Goal: Task Accomplishment & Management: Use online tool/utility

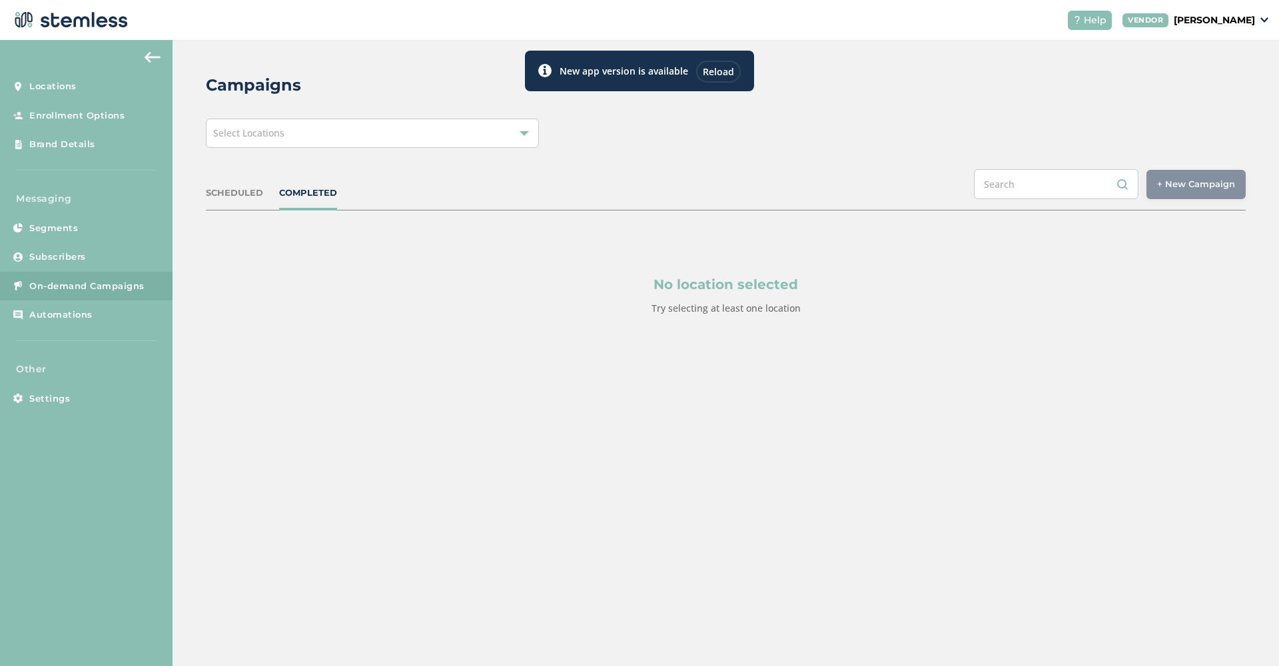
click at [332, 133] on div "Select Locations" at bounding box center [372, 133] width 333 height 29
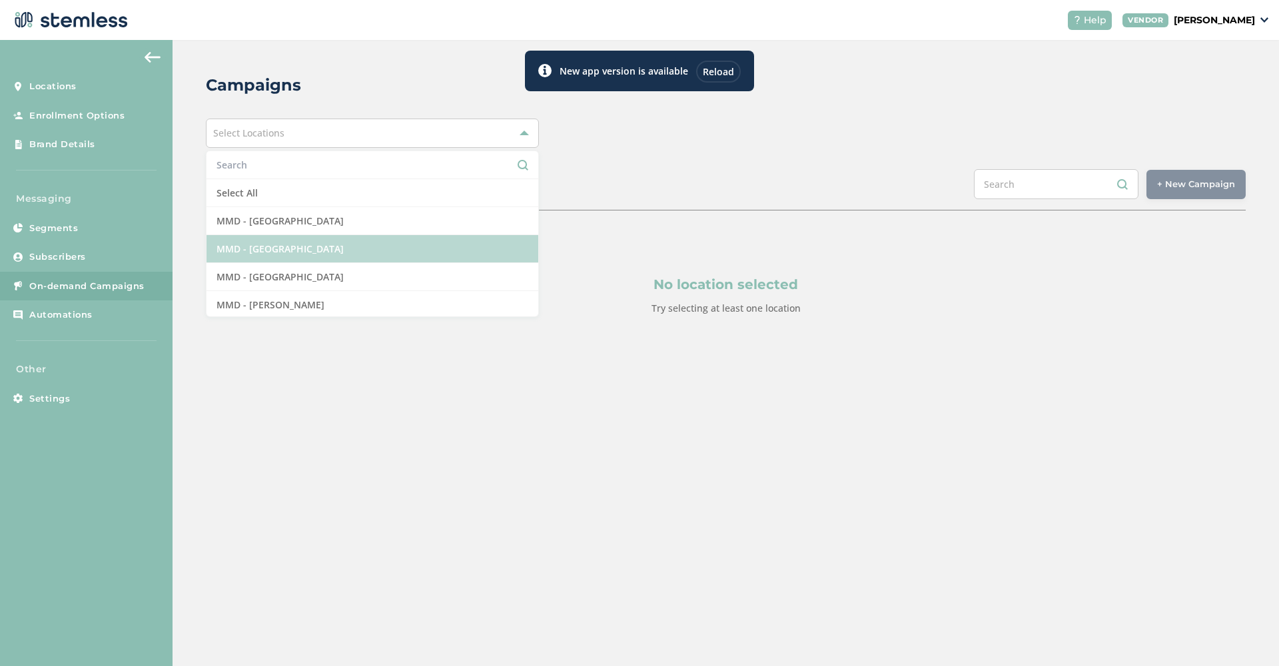
click at [314, 244] on li "MMD - [GEOGRAPHIC_DATA]" at bounding box center [372, 249] width 332 height 28
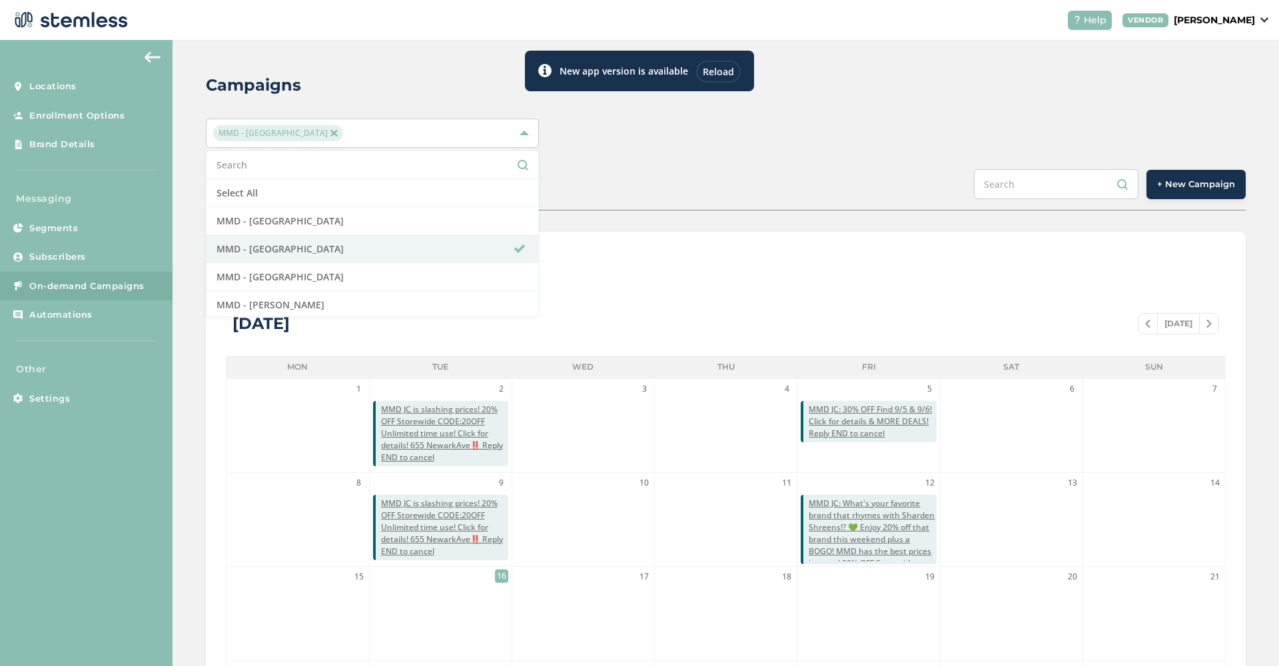
click at [958, 180] on span "+ New Campaign" at bounding box center [1196, 184] width 78 height 13
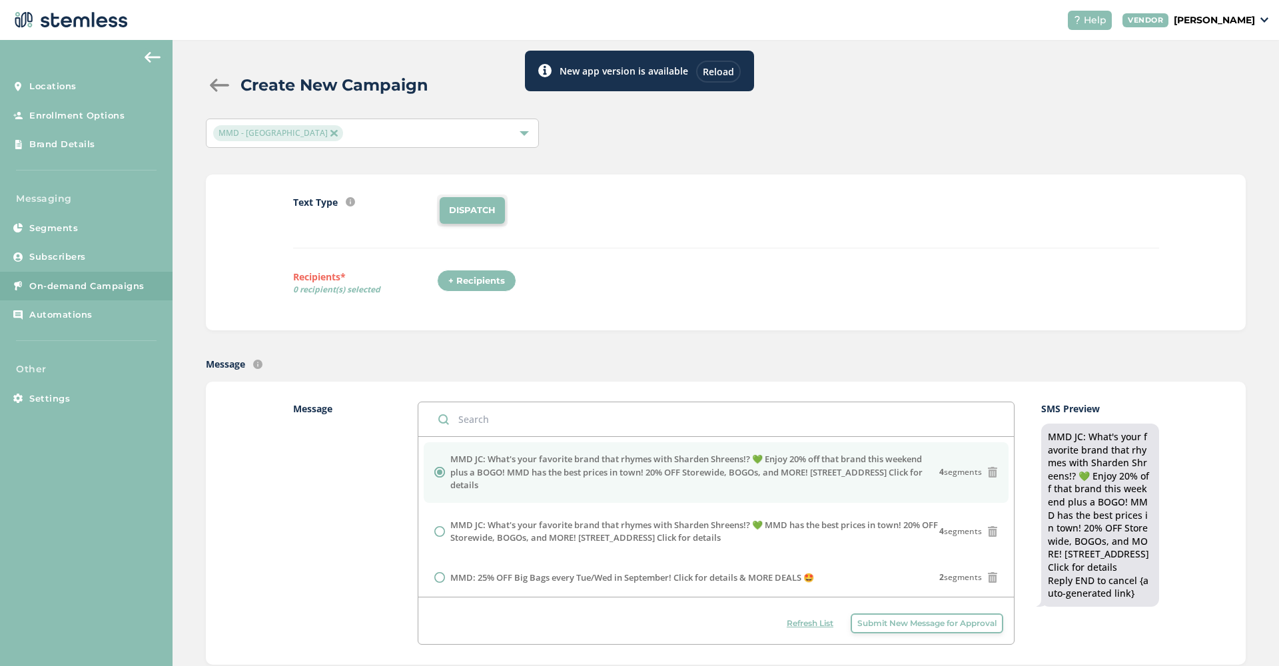
click at [896, 545] on span "Submit New Message for Approval" at bounding box center [926, 623] width 139 height 12
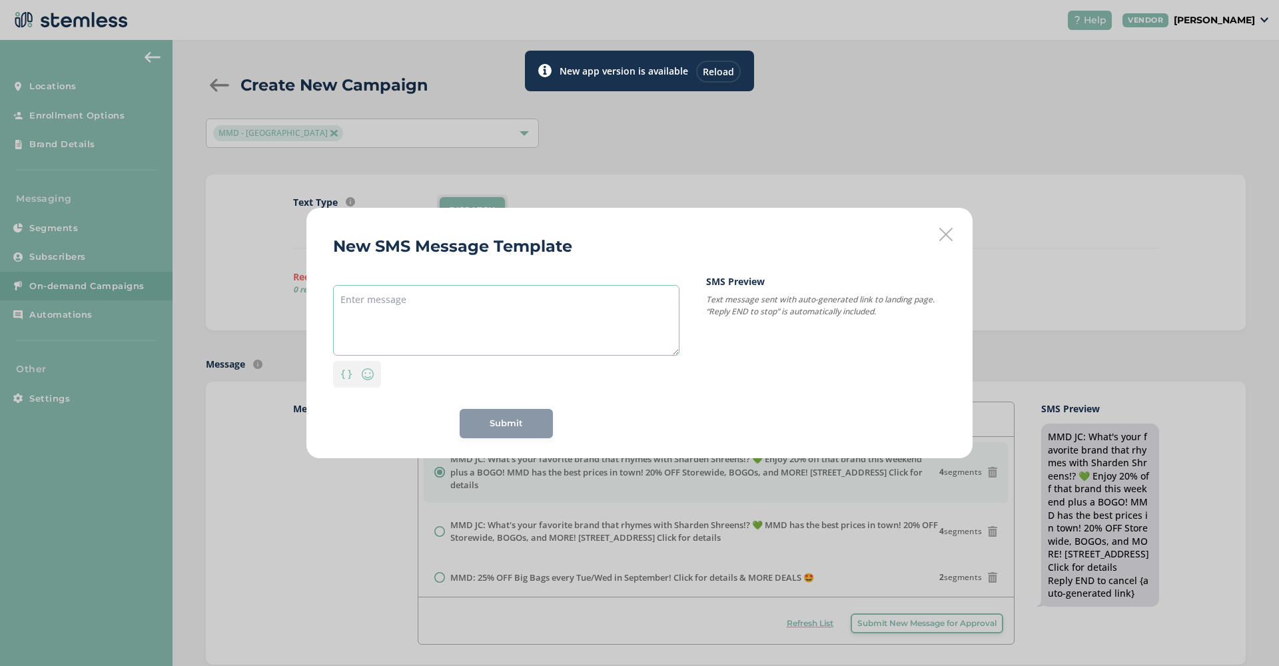
click at [422, 320] on textarea at bounding box center [506, 320] width 346 height 71
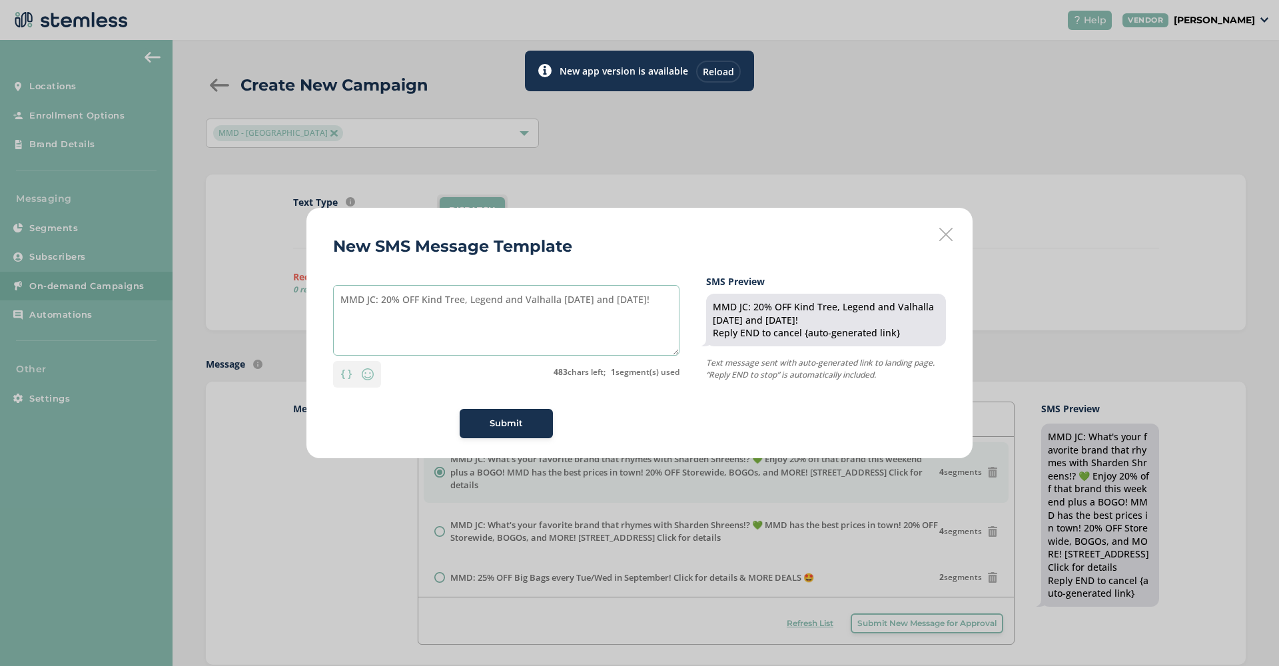
paste textarea "655 Newark Ave"
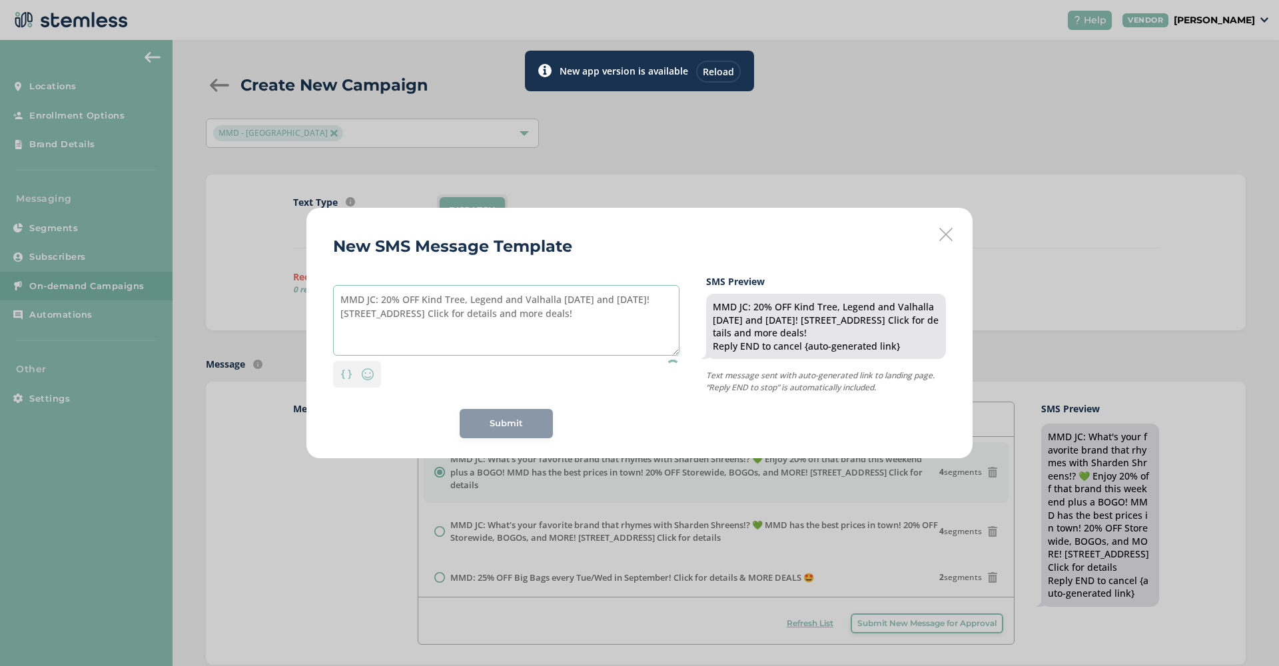
type textarea "MMD JC: 20% OFF Kind Tree, Legend and Valhalla today and tomorrow! 655 Newark A…"
click at [527, 418] on div "Submit" at bounding box center [506, 423] width 93 height 29
click at [519, 431] on button "Submit" at bounding box center [506, 423] width 93 height 29
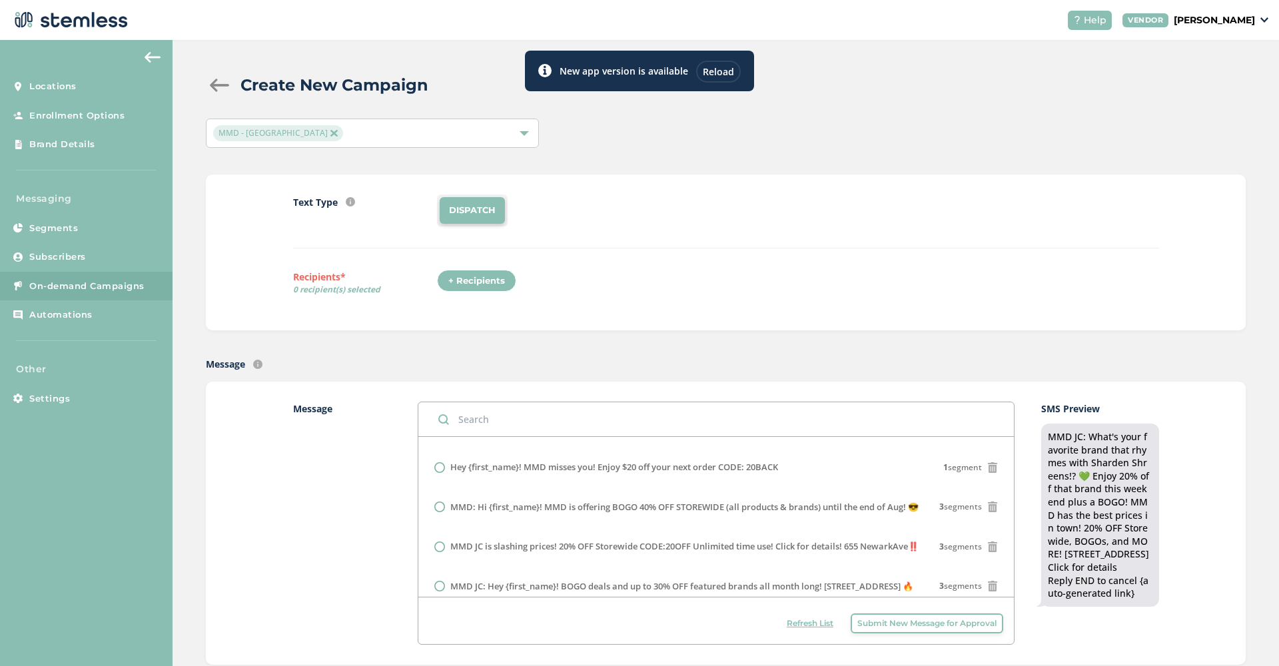
scroll to position [547, 0]
click at [795, 539] on label "MMD JC is slashing prices! 20% OFF Storewide CODE:20OFF Unlimited time use! Cli…" at bounding box center [684, 545] width 468 height 13
radio input "false"
radio input "true"
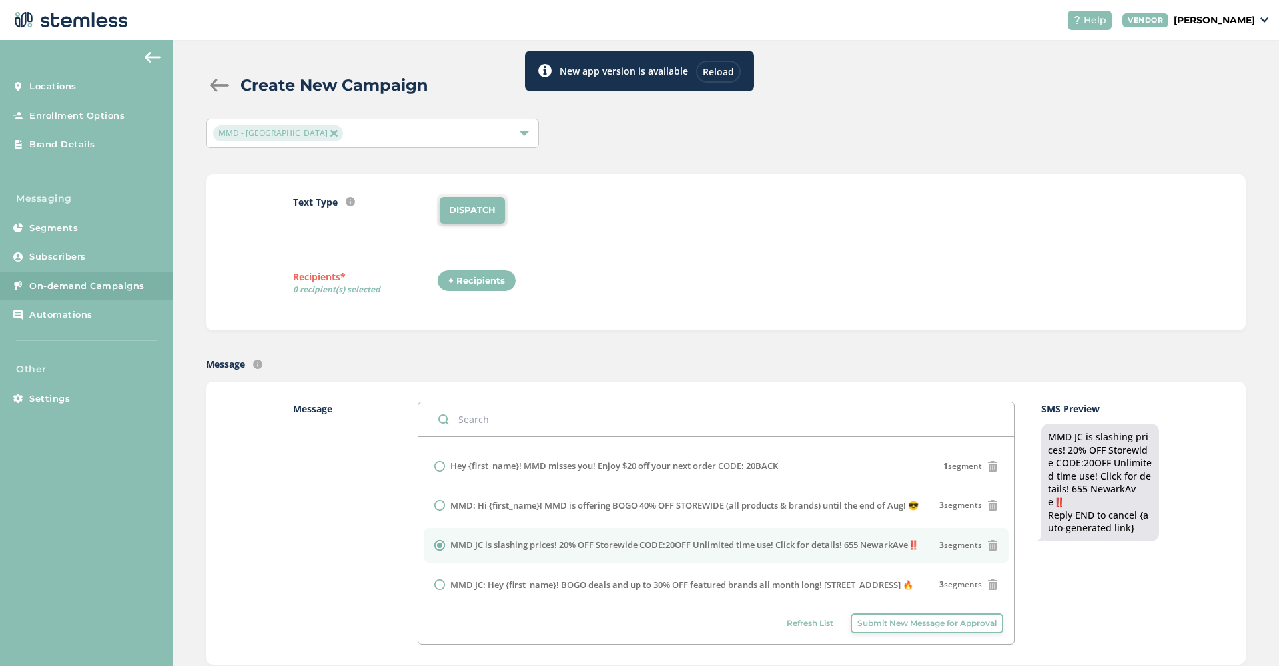
click at [505, 278] on div "+ Recipients" at bounding box center [476, 281] width 79 height 23
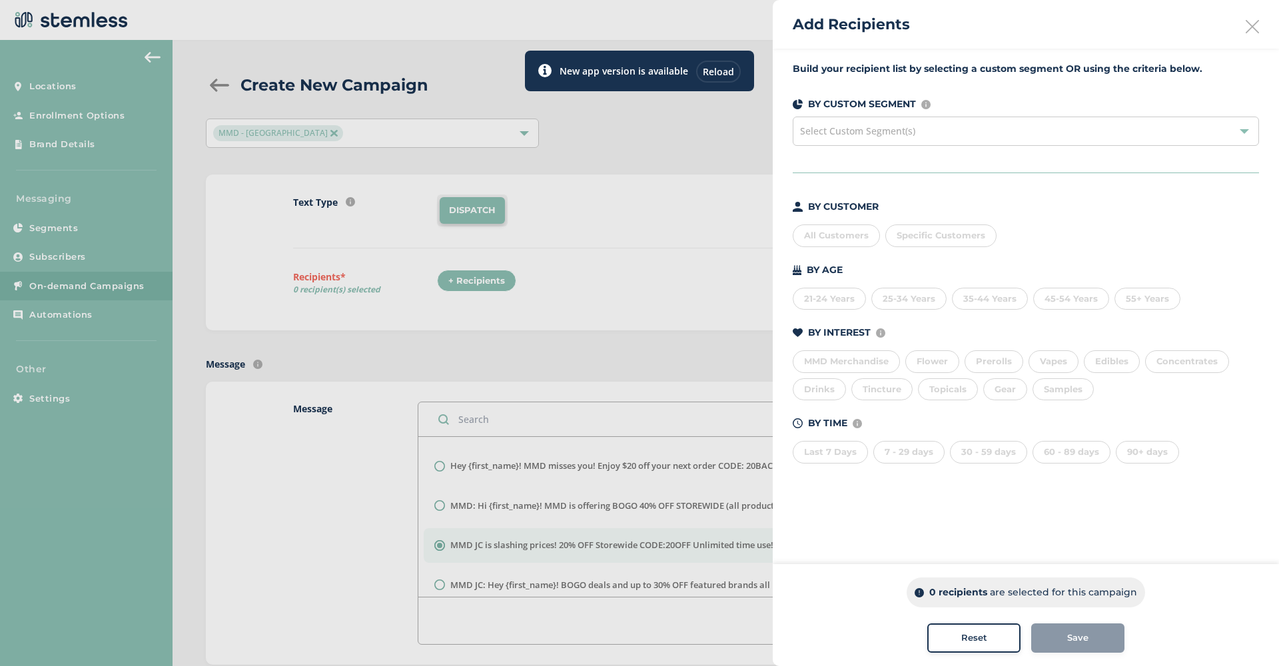
click at [820, 236] on div "All Customers" at bounding box center [836, 235] width 87 height 23
click at [958, 545] on span "Save" at bounding box center [1077, 637] width 21 height 13
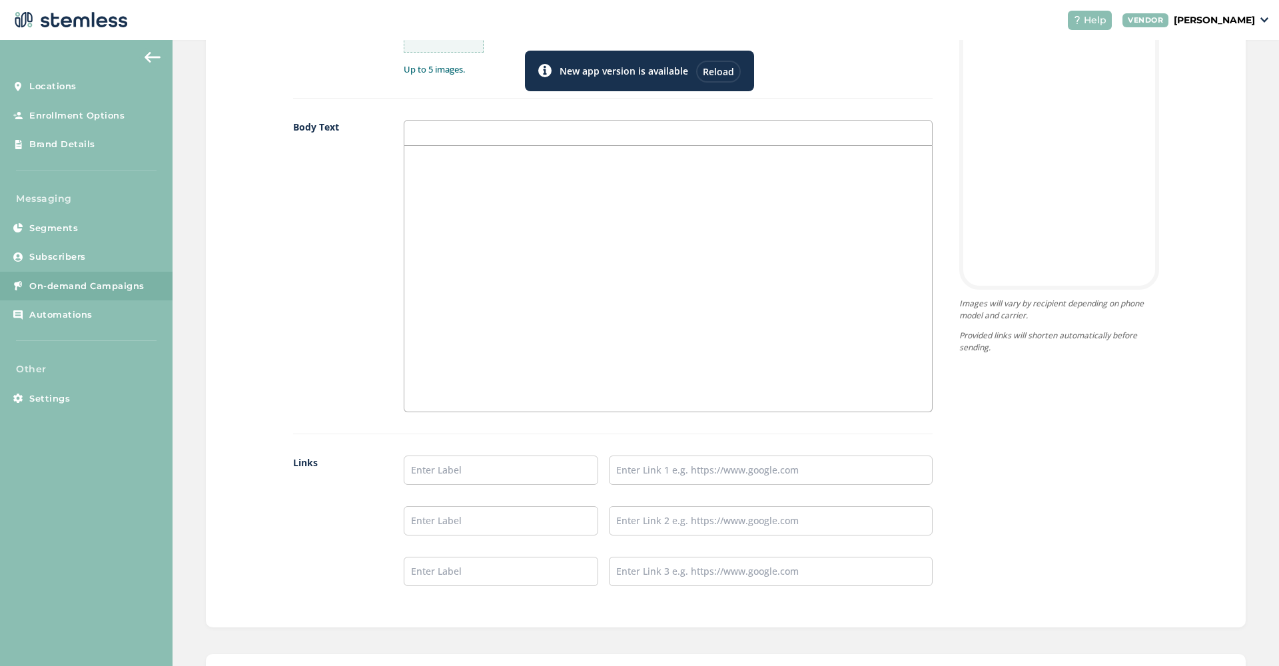
scroll to position [522, 0]
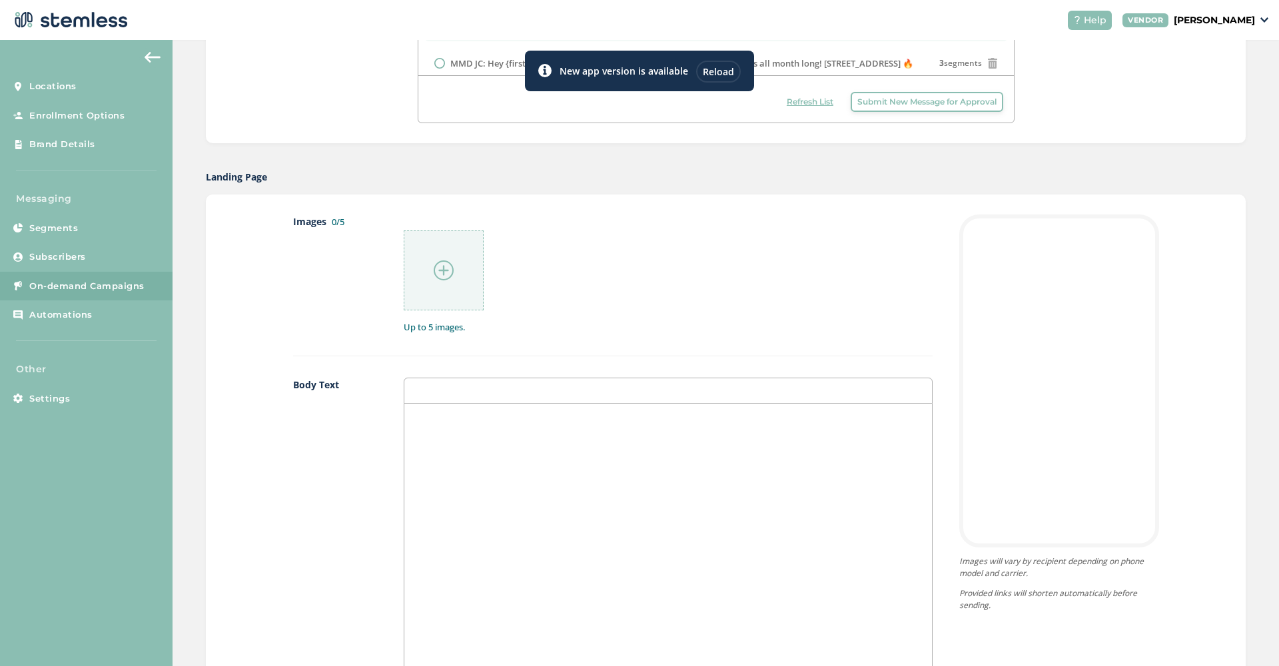
click at [445, 271] on img at bounding box center [444, 270] width 20 height 20
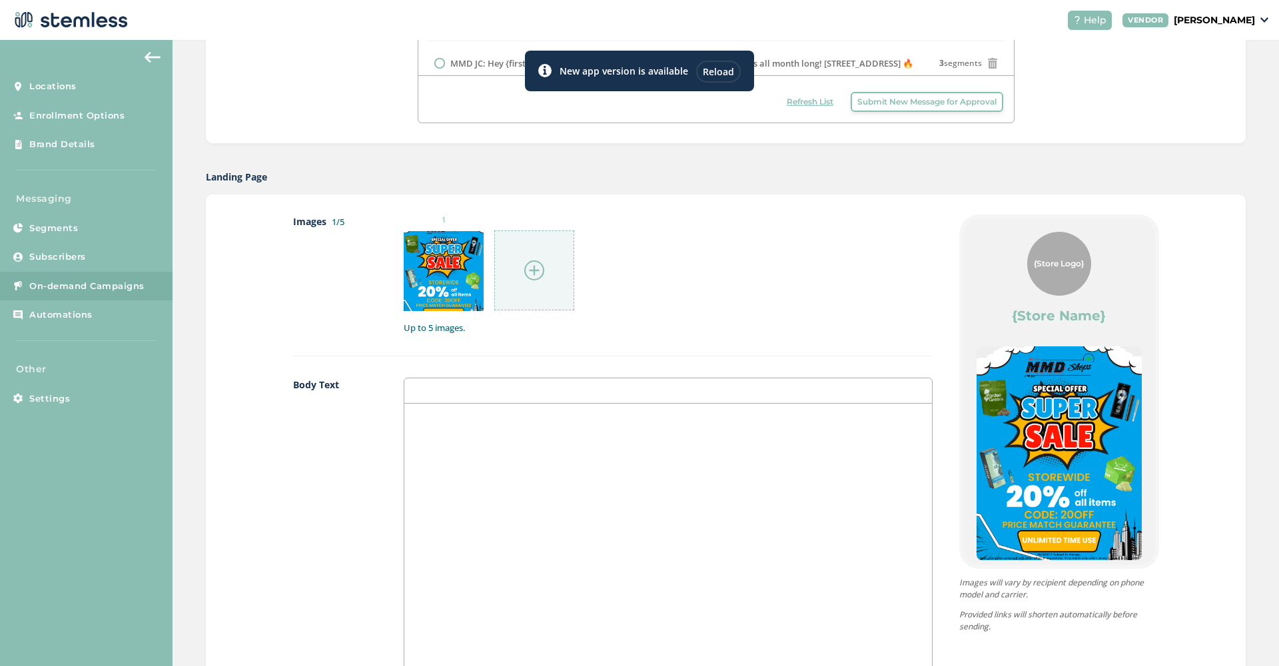
click at [538, 266] on img at bounding box center [534, 270] width 20 height 20
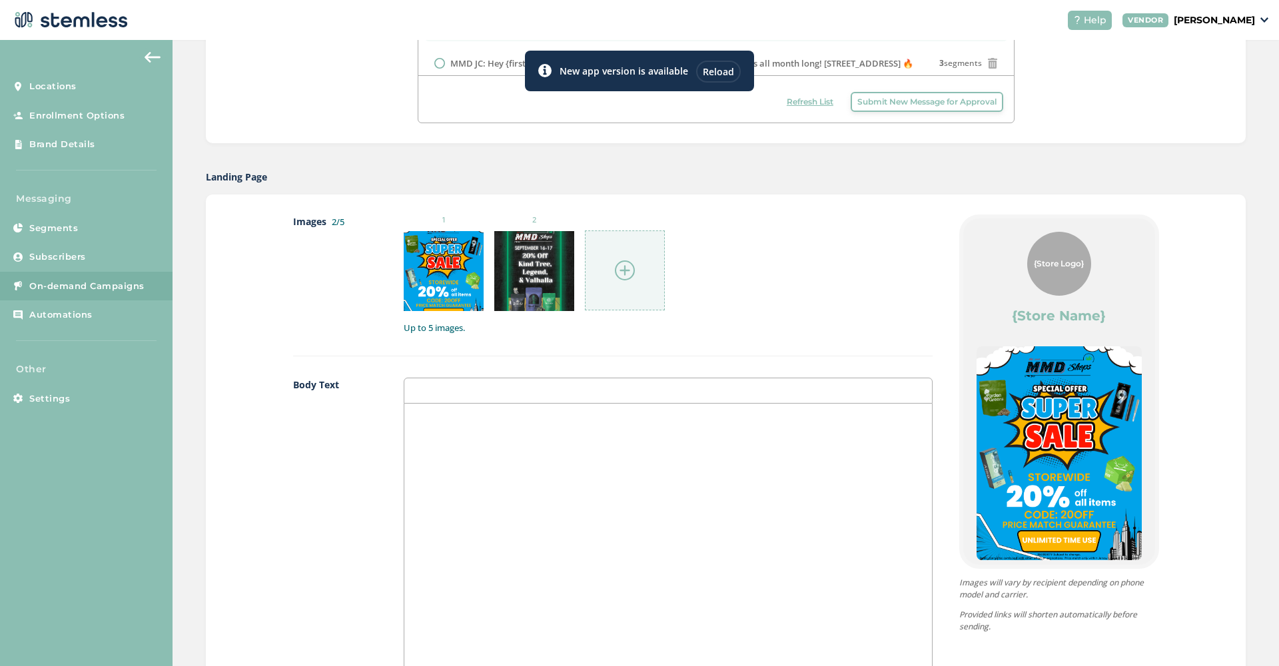
click at [623, 265] on img at bounding box center [625, 270] width 20 height 20
click at [634, 274] on img at bounding box center [625, 270] width 20 height 20
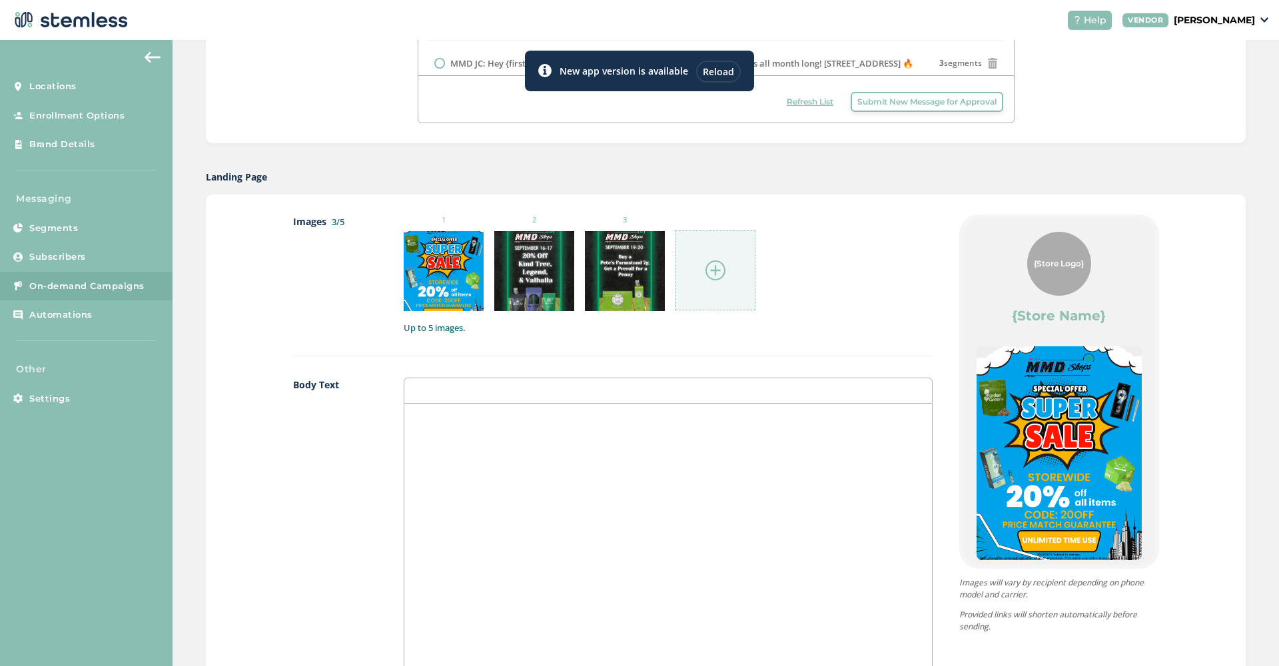
click at [717, 276] on img at bounding box center [715, 270] width 20 height 20
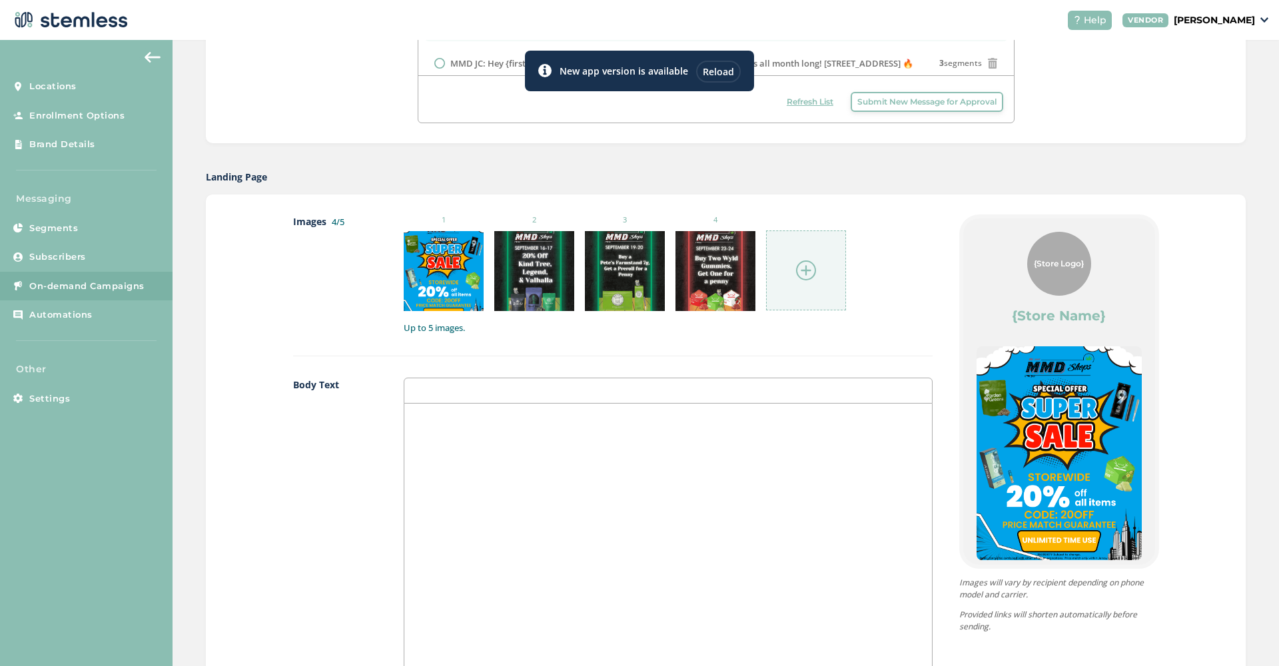
click at [798, 273] on img at bounding box center [806, 270] width 20 height 20
click at [649, 430] on div at bounding box center [667, 537] width 527 height 266
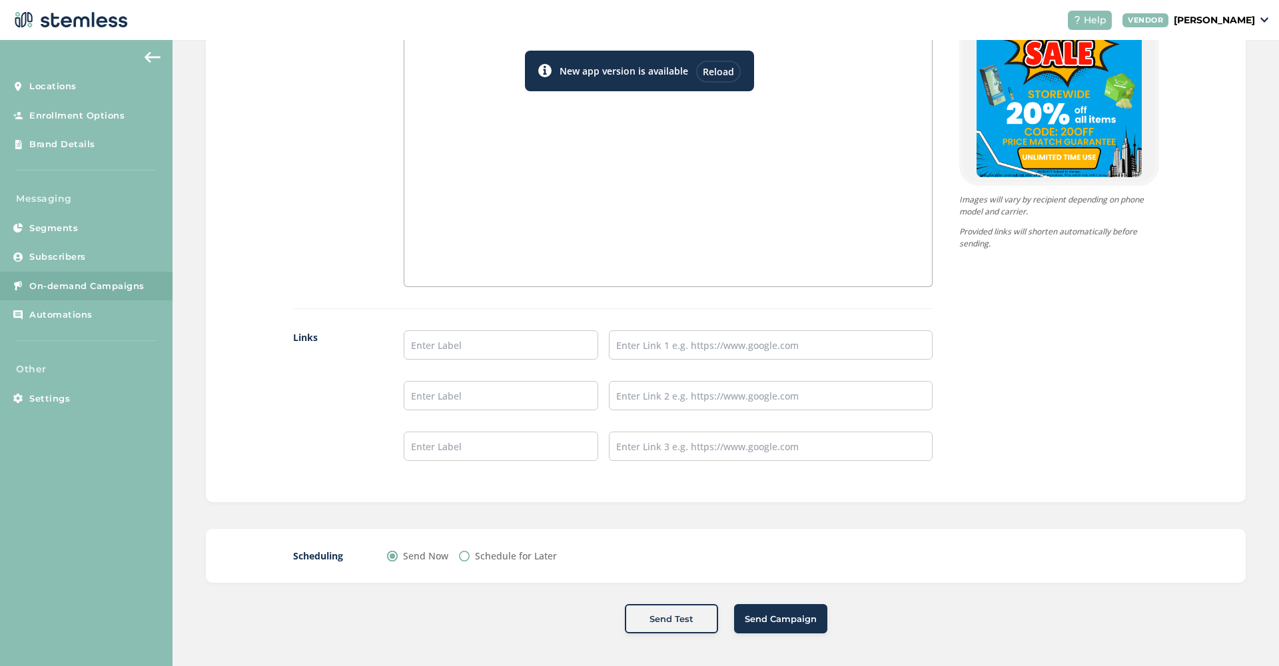
scroll to position [904, 0]
click at [454, 334] on input "text" at bounding box center [501, 345] width 194 height 29
type input "SHOW NOW"
click at [649, 346] on input "text" at bounding box center [771, 345] width 324 height 29
paste input "https://mmdshops.com/location/menu/jersey-city/"
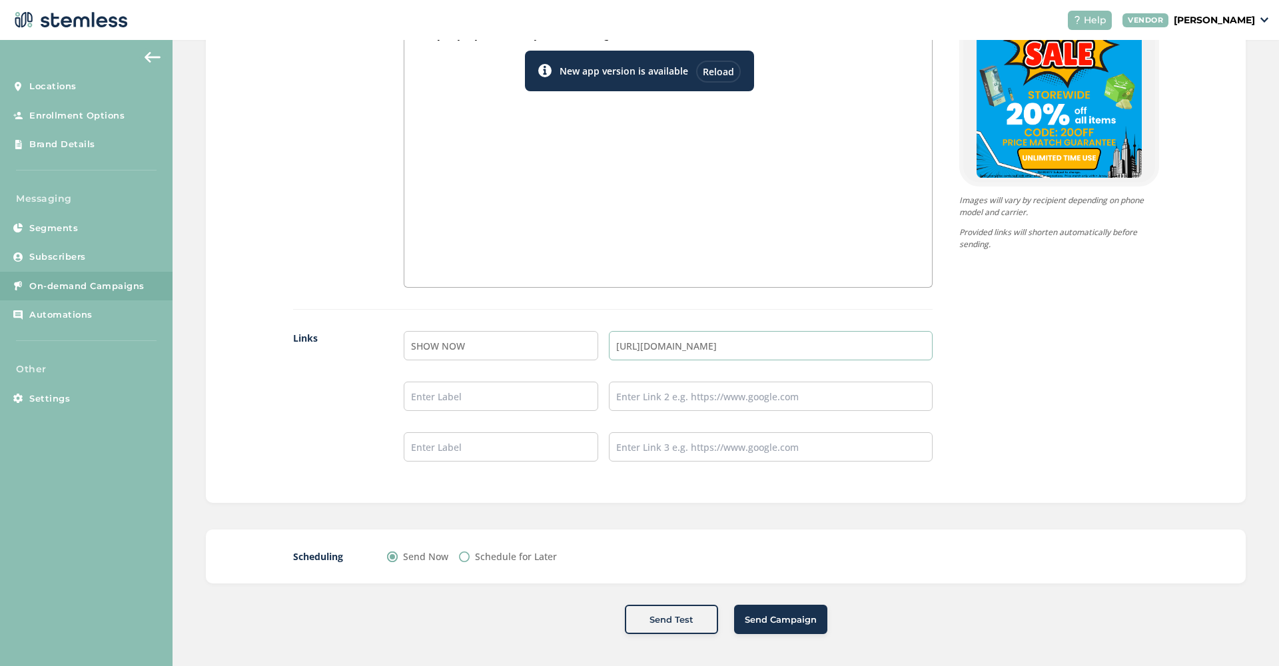
type input "https://mmdshops.com/location/menu/jersey-city/"
click at [805, 545] on span "Send Campaign" at bounding box center [781, 619] width 72 height 13
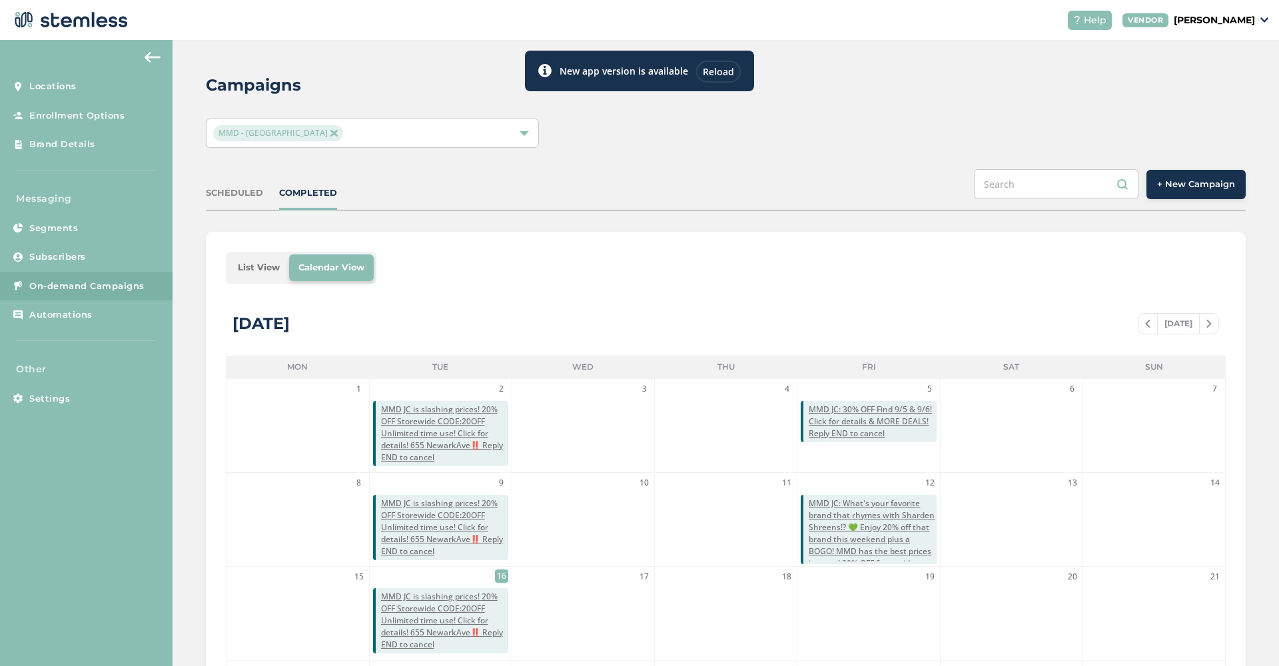
click at [725, 73] on div "Reload" at bounding box center [718, 72] width 45 height 22
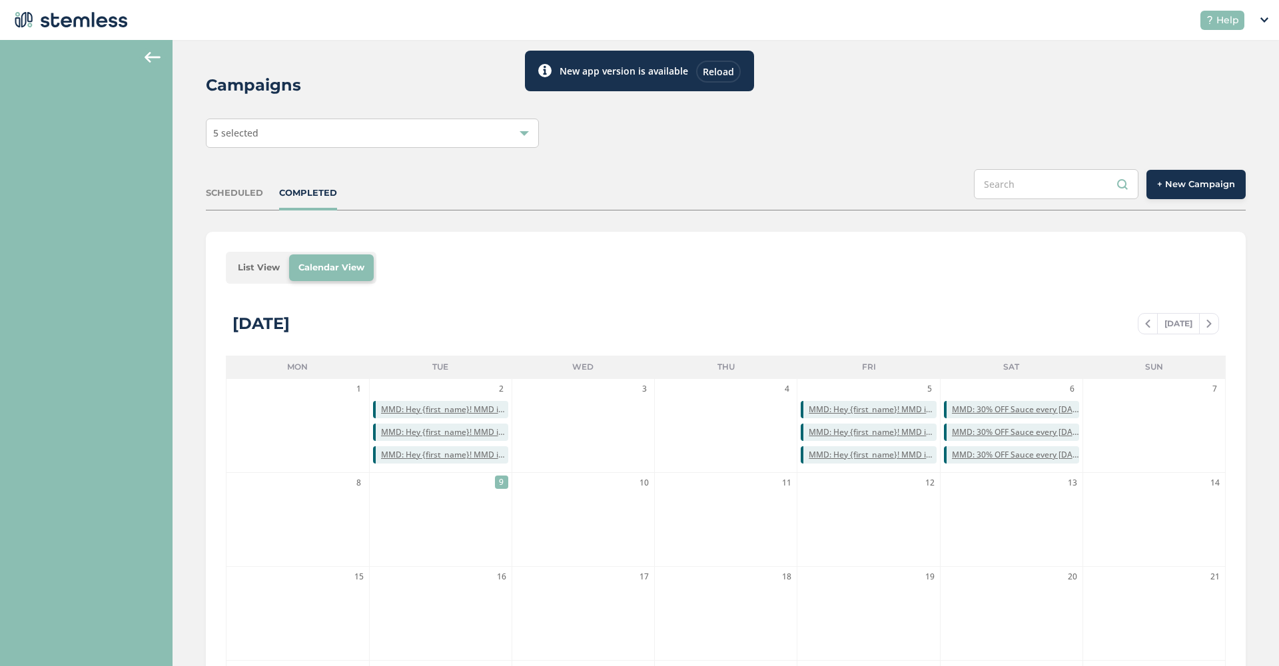
scroll to position [235, 0]
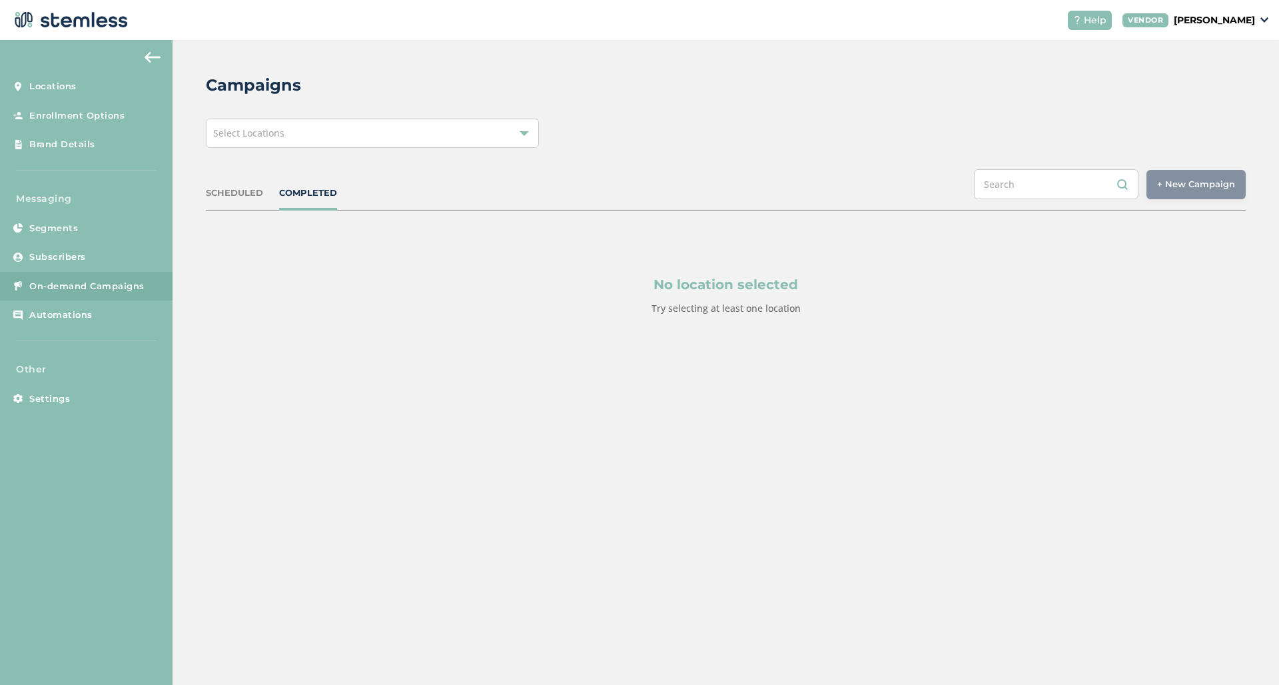
click at [387, 125] on div "Select Locations" at bounding box center [372, 133] width 333 height 29
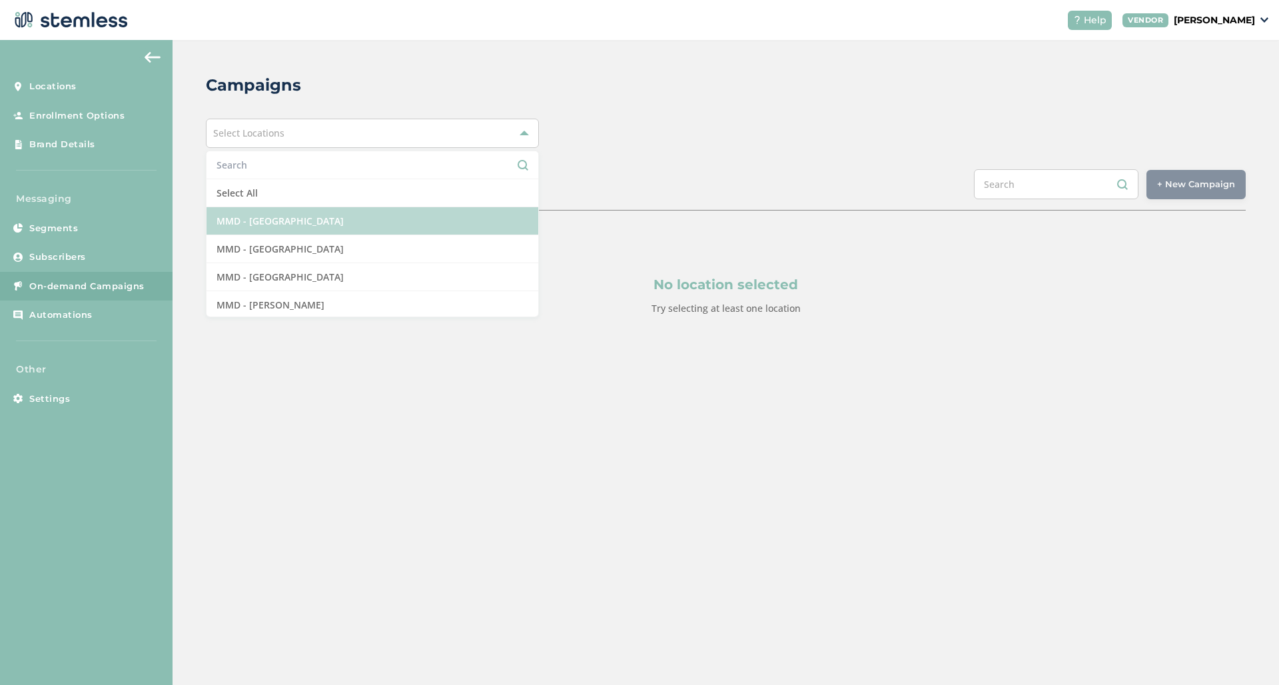
click at [315, 230] on li "MMD - [GEOGRAPHIC_DATA]" at bounding box center [372, 221] width 332 height 28
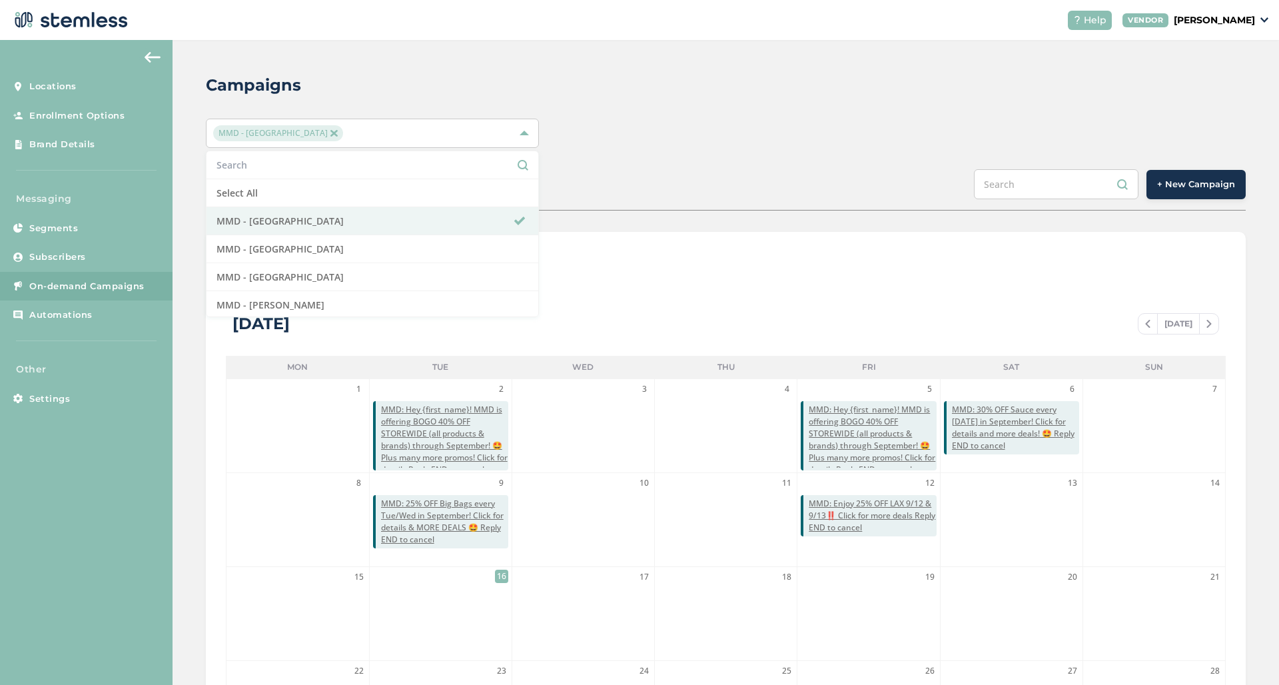
click at [718, 289] on div "List View Calendar View [DATE] [DATE] Mon Tue Wed Thu Fri Sat Sun 1 2 MMD: Hey …" at bounding box center [726, 550] width 1040 height 637
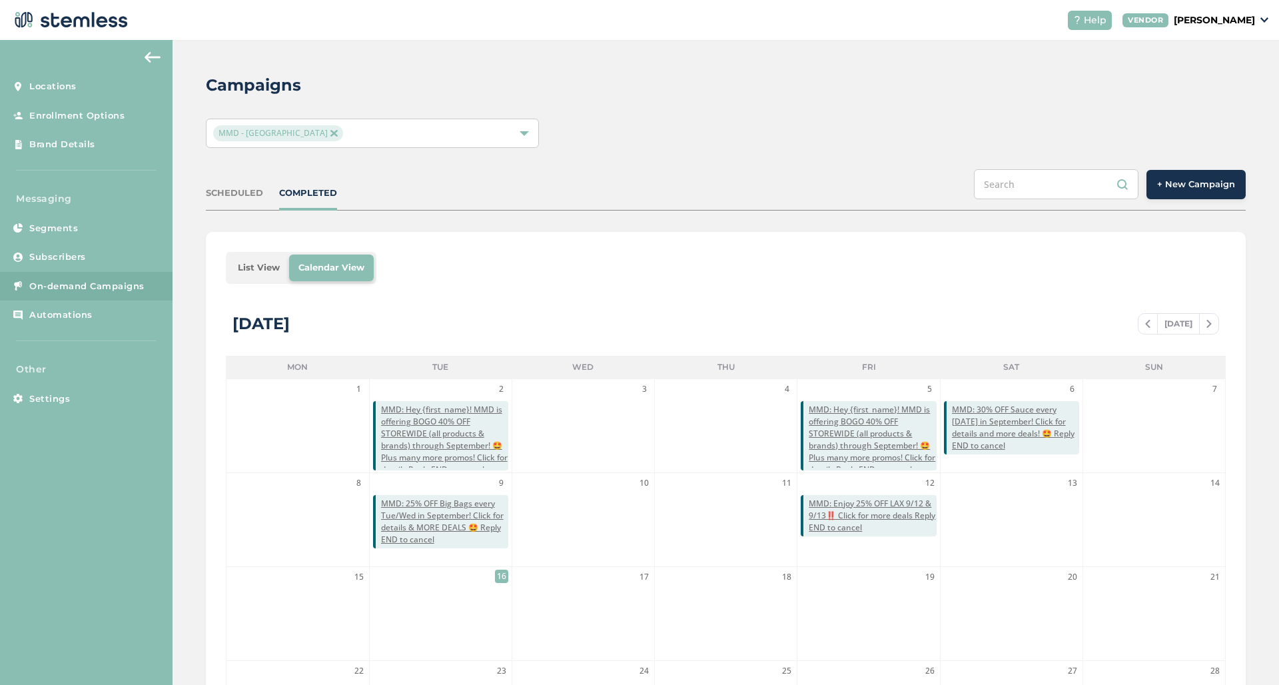
click at [444, 147] on div "MMD - [GEOGRAPHIC_DATA]" at bounding box center [372, 133] width 333 height 29
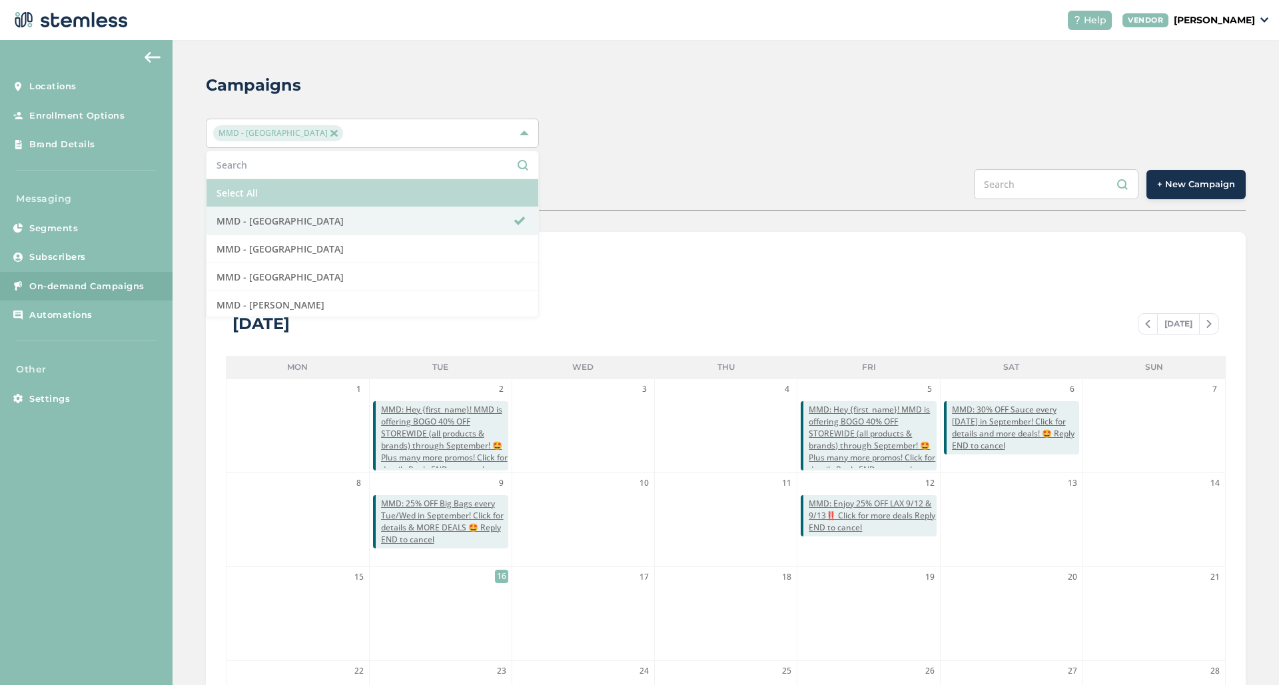
click at [337, 197] on li "Select All" at bounding box center [372, 193] width 332 height 28
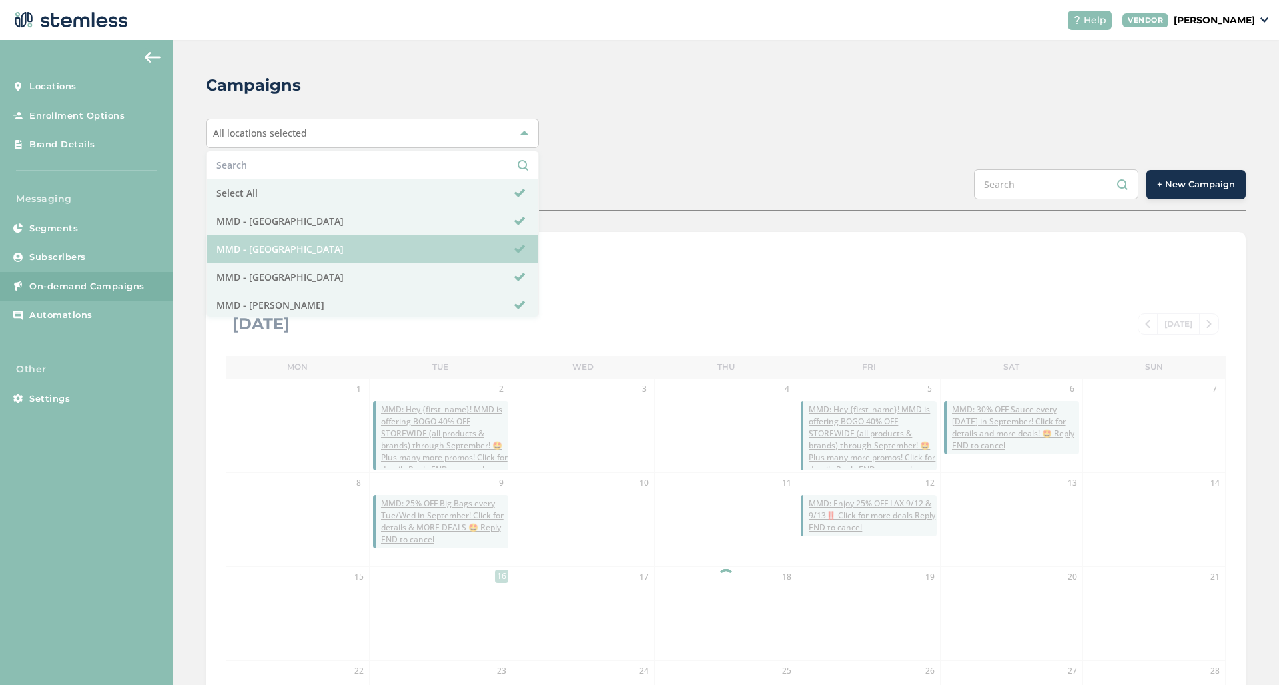
click at [300, 252] on li "MMD - [GEOGRAPHIC_DATA]" at bounding box center [372, 249] width 332 height 28
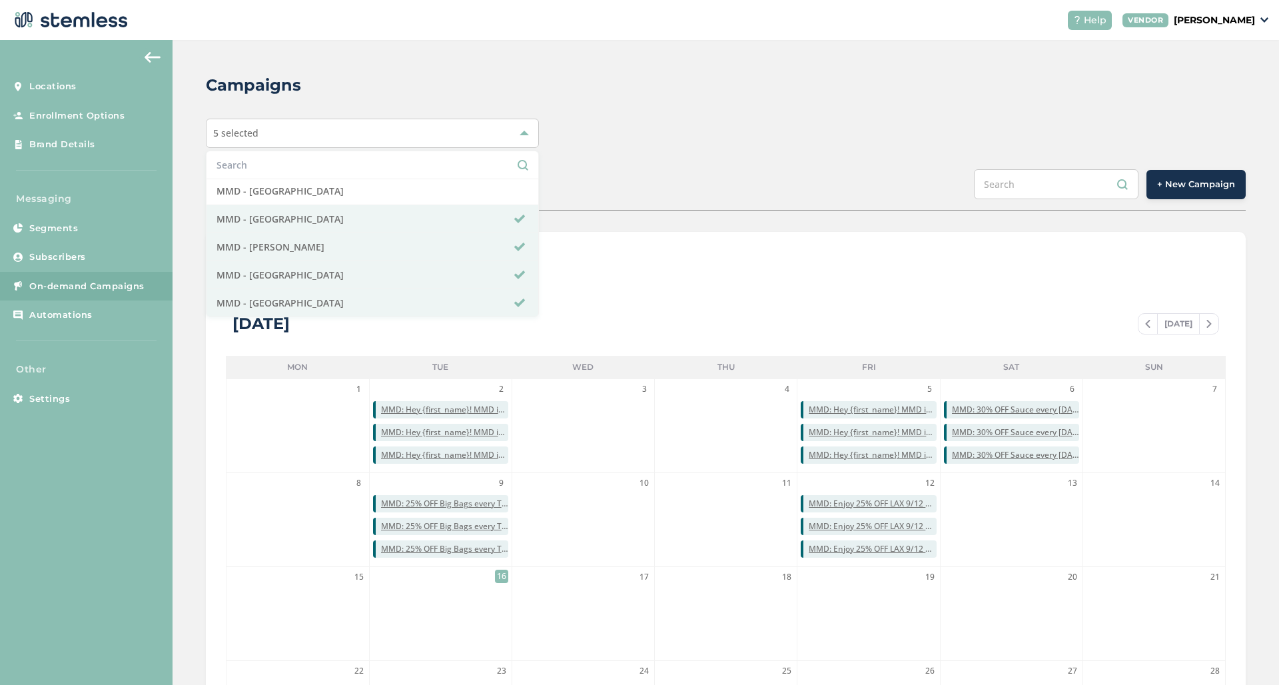
scroll to position [58, 0]
click at [1024, 115] on div "Campaigns 5 selected Select All MMD - Hollywood MMD - Jersey City MMD - [GEOGRA…" at bounding box center [726, 471] width 1106 height 862
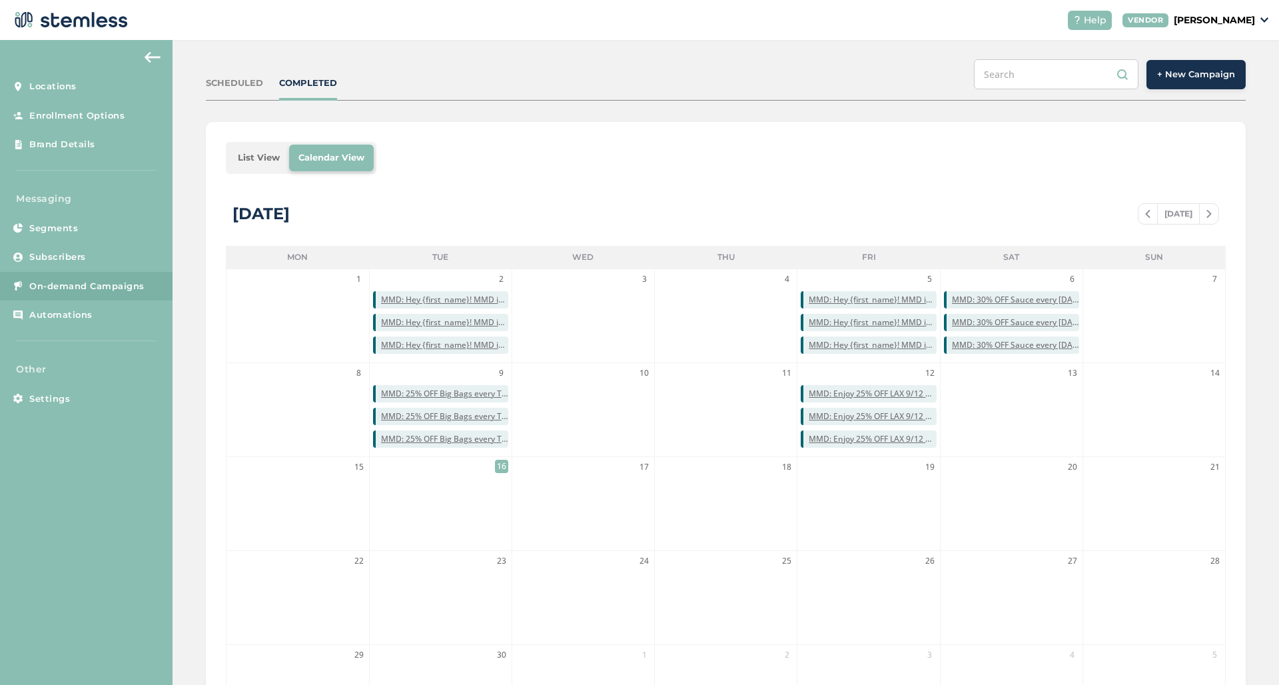
scroll to position [111, 0]
click at [1182, 83] on button "+ New Campaign" at bounding box center [1195, 73] width 99 height 29
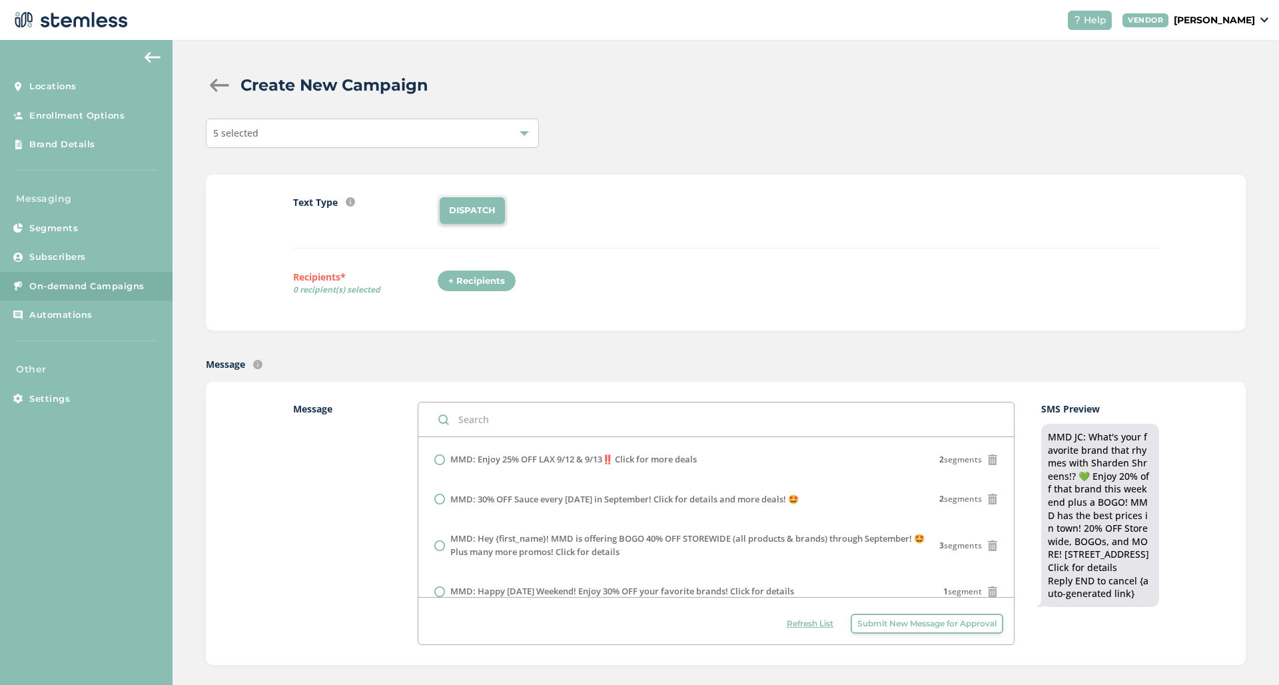
scroll to position [238, 0]
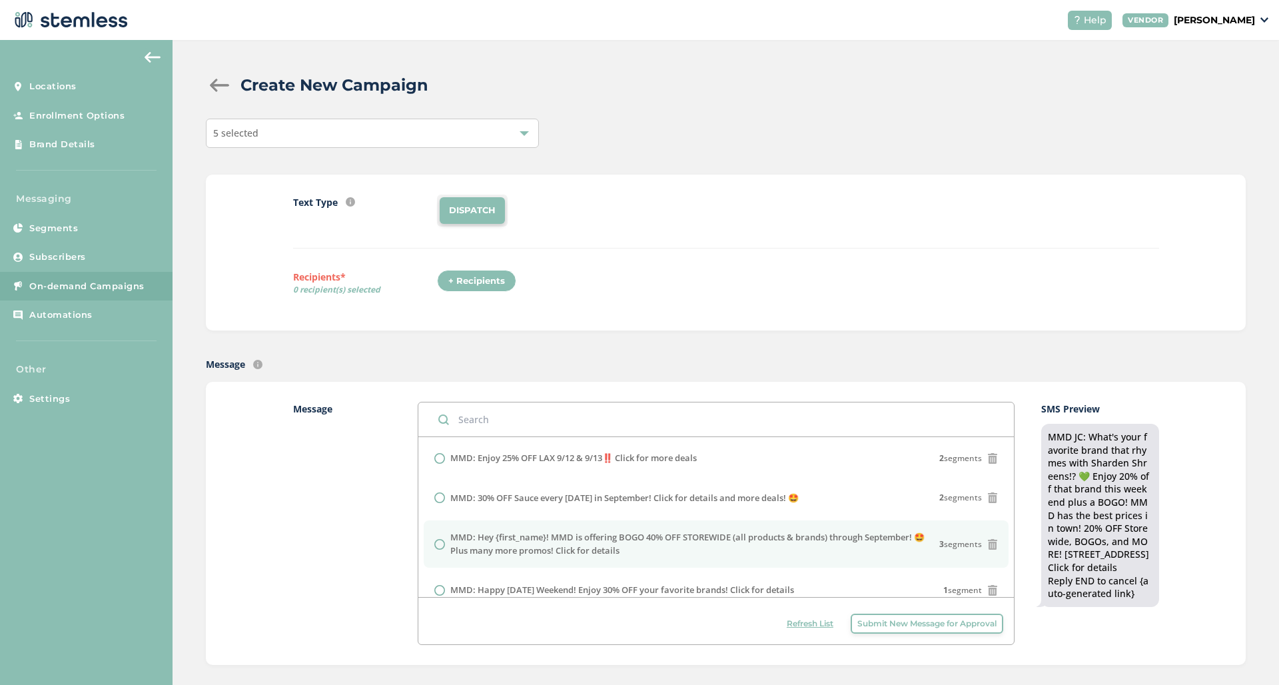
click at [650, 547] on label "MMD: Hey {first_name}! MMD is offering BOGO 40% OFF STOREWIDE (all products & b…" at bounding box center [694, 544] width 489 height 26
radio input "false"
radio input "true"
click at [492, 286] on div "+ Recipients" at bounding box center [476, 281] width 79 height 23
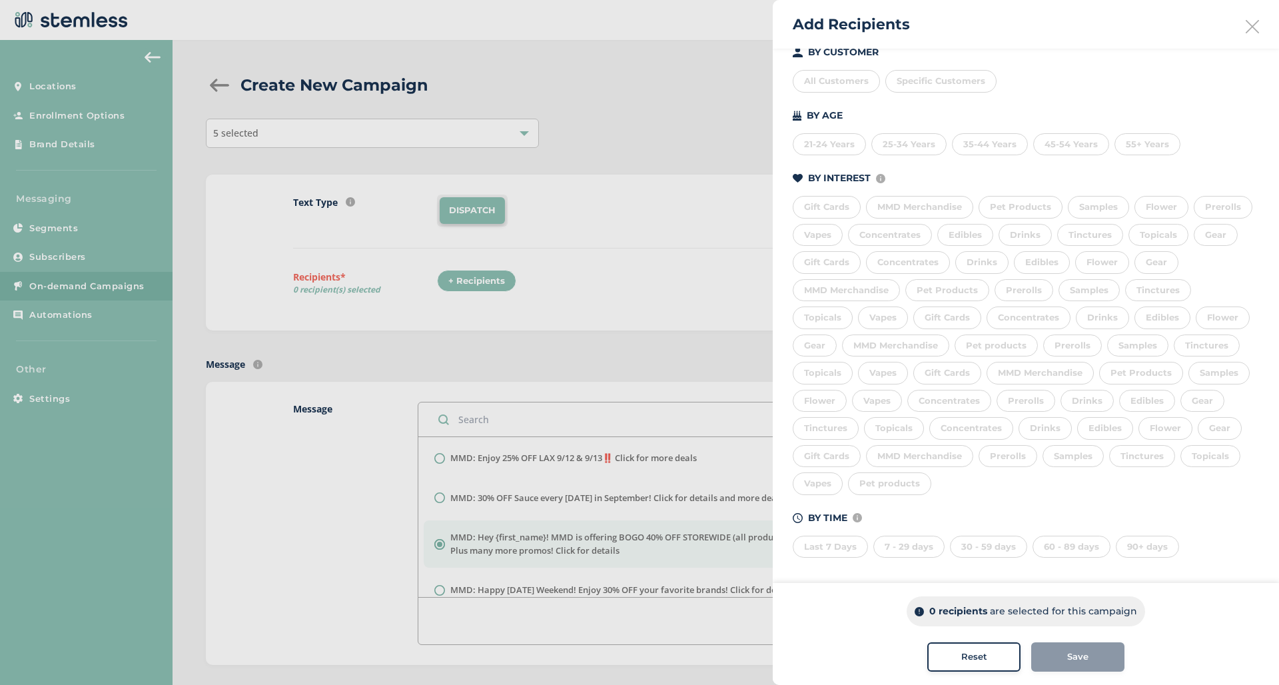
scroll to position [154, 0]
click at [813, 550] on div "Last 7 Days" at bounding box center [830, 547] width 75 height 23
click at [910, 549] on div "7 - 29 days" at bounding box center [908, 547] width 71 height 23
click at [908, 547] on div "7 - 29 days" at bounding box center [908, 547] width 71 height 23
click at [825, 550] on div "Last 7 Days" at bounding box center [830, 547] width 75 height 23
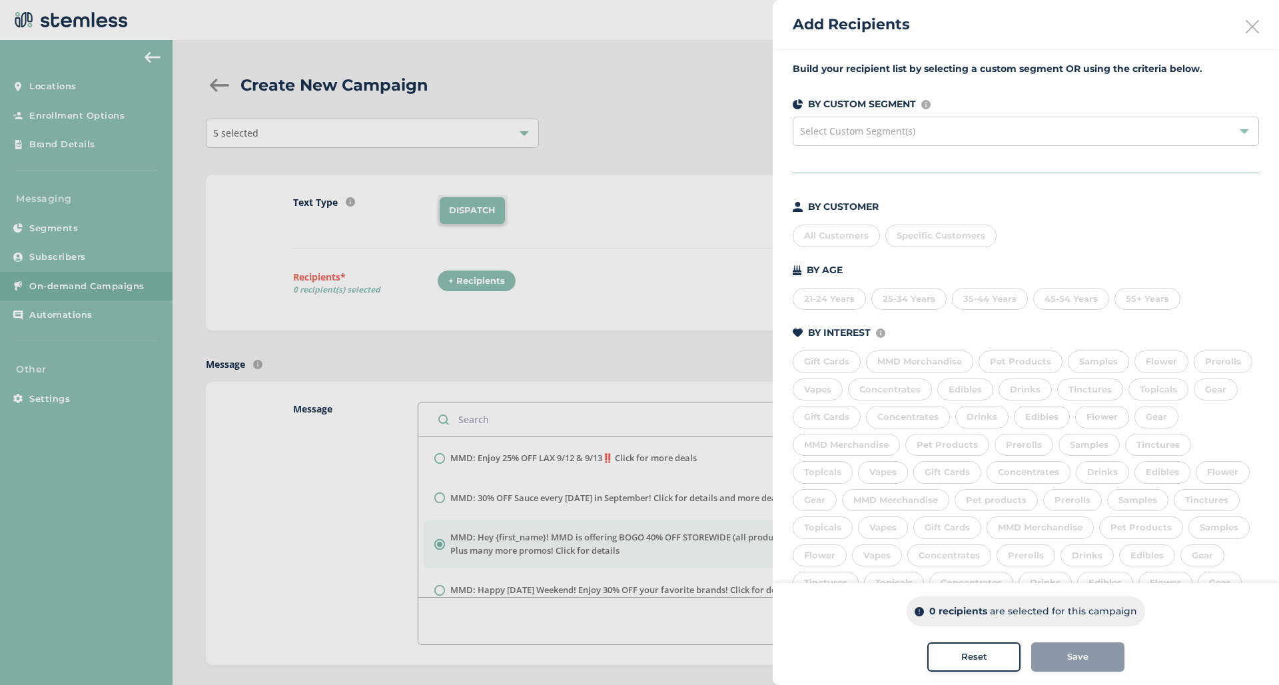
scroll to position [0, 0]
click at [1025, 123] on div "Select Custom Segment(s)" at bounding box center [1026, 131] width 466 height 29
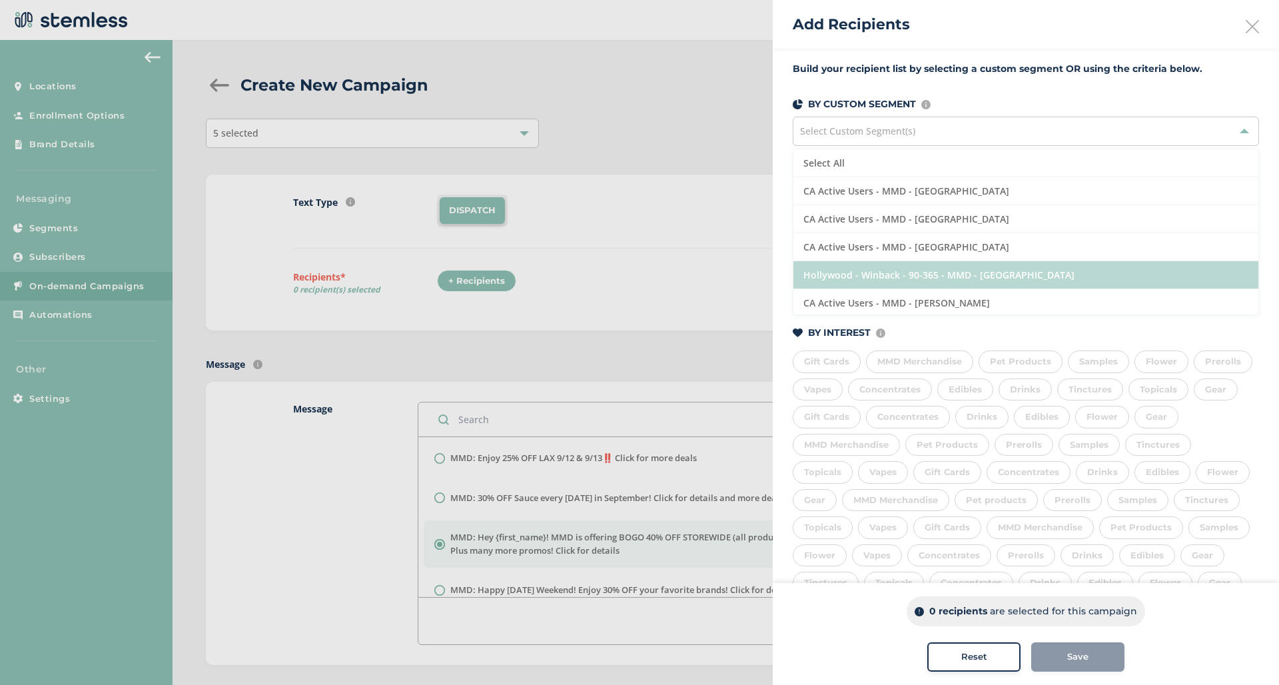
click at [972, 269] on li "Hollywood - Winback - 90-365 - MMD - Hollywood" at bounding box center [1025, 275] width 465 height 28
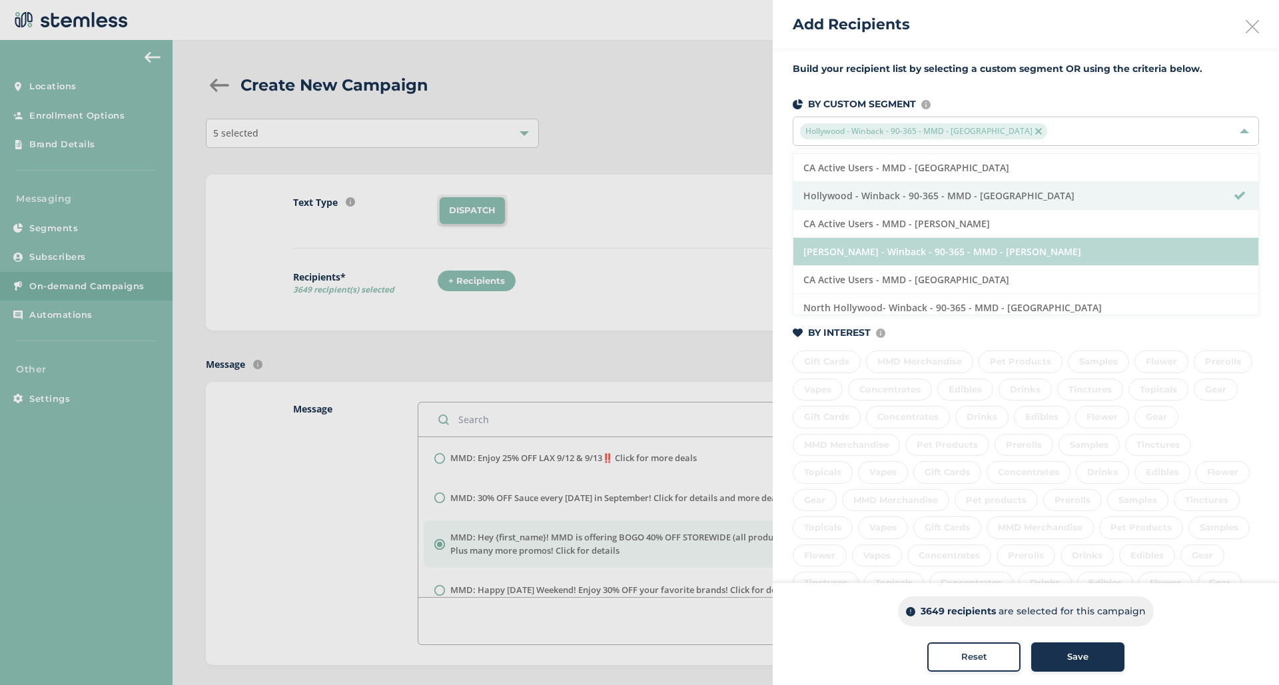
scroll to position [81, 0]
click at [1060, 250] on li "Marina Del Rey - Winback - 90-365 - MMD - Marina Del Rey" at bounding box center [1025, 250] width 465 height 28
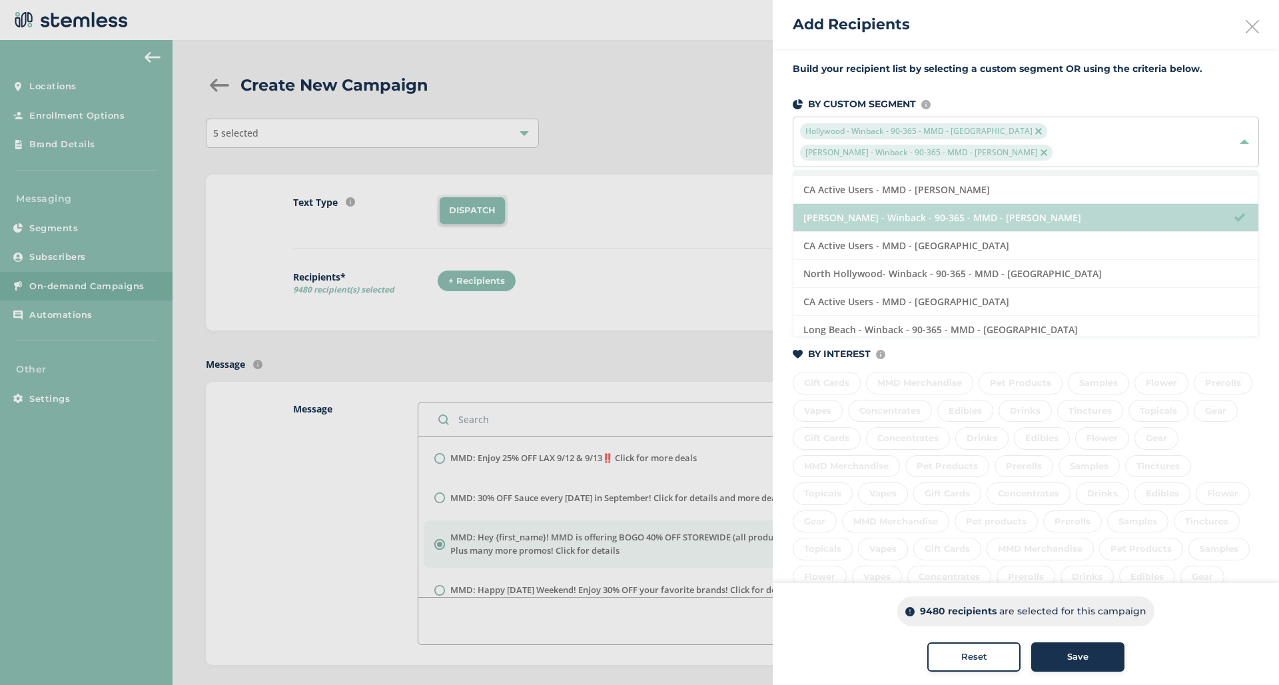
scroll to position [137, 0]
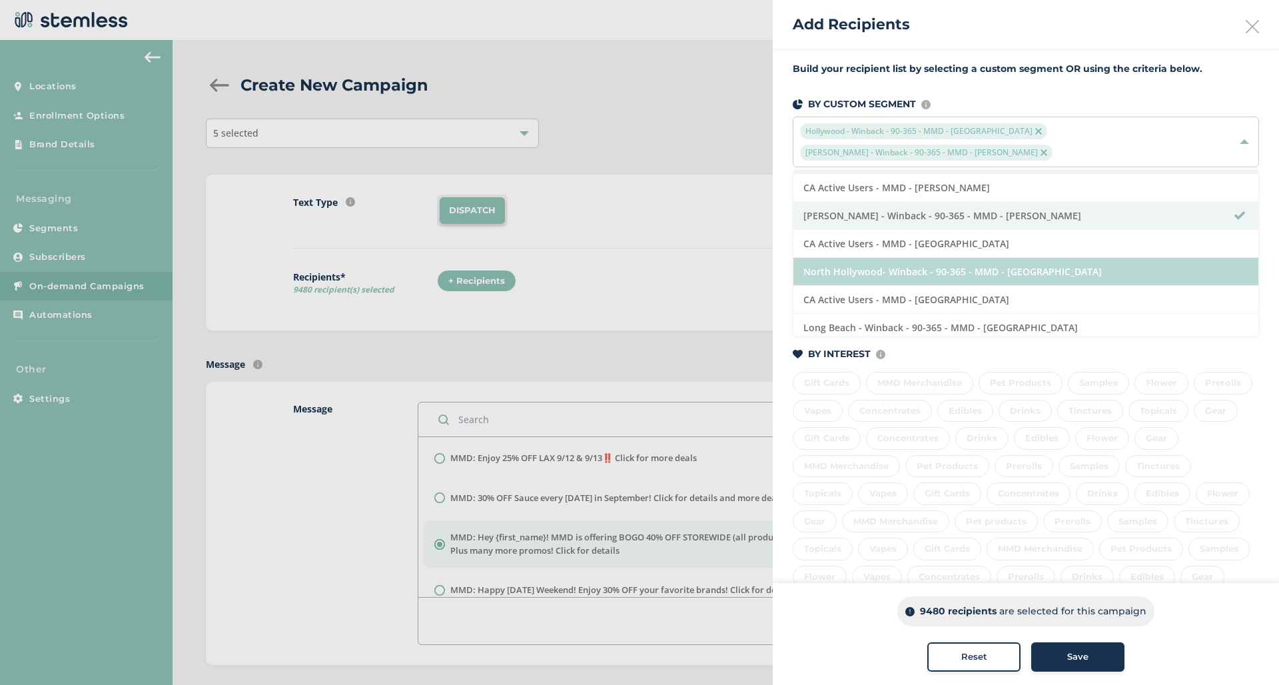
click at [1056, 280] on li "North Hollywood- Winback - 90-365 - MMD - North Hollywood" at bounding box center [1025, 272] width 465 height 28
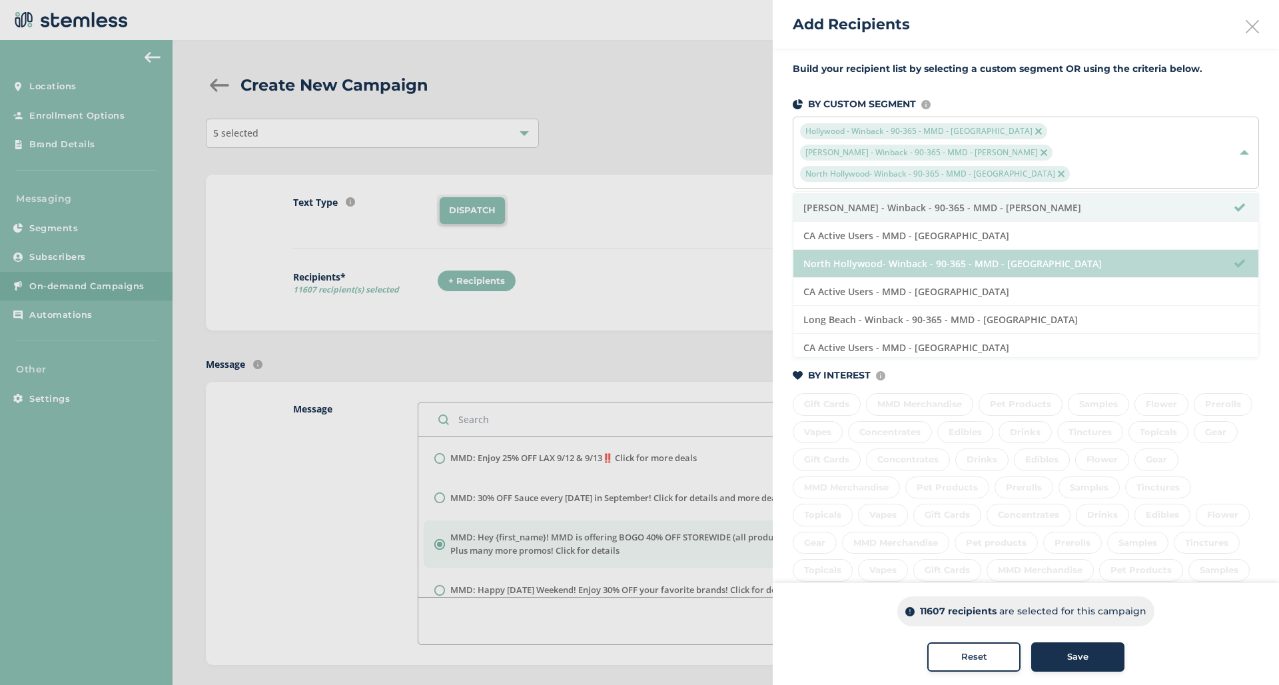
scroll to position [174, 0]
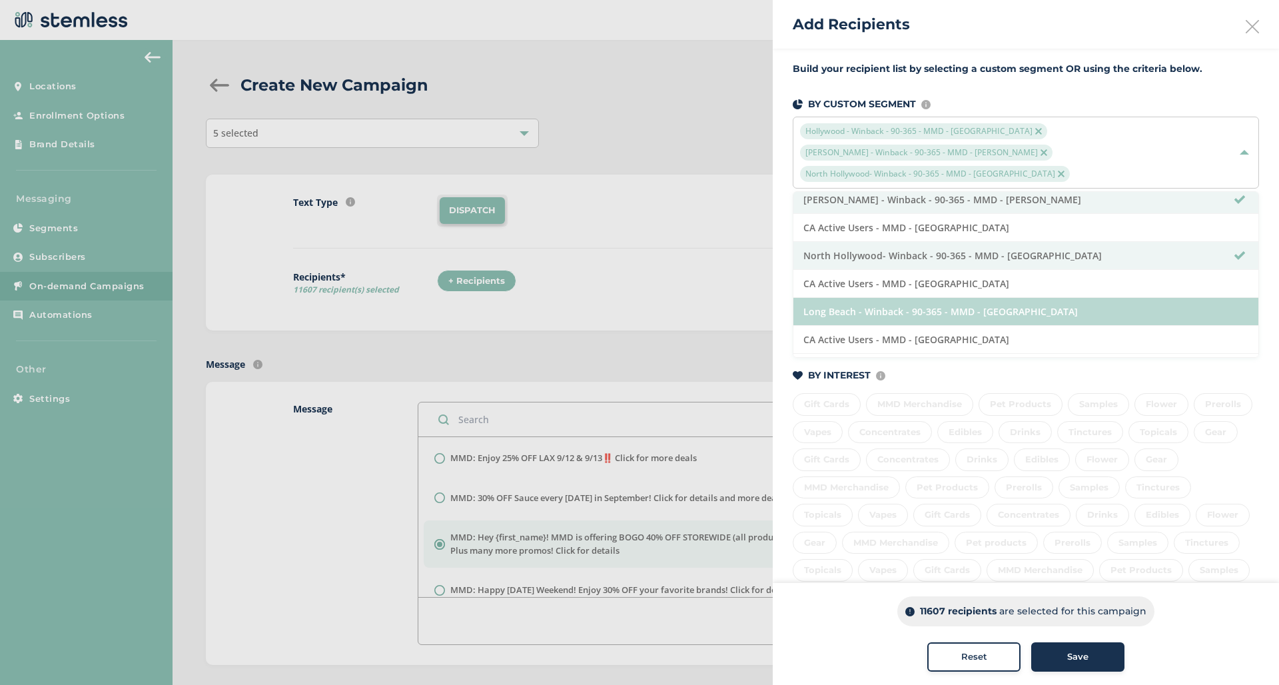
click at [1056, 306] on li "Long Beach - Winback - 90-365 - MMD - Long Beach" at bounding box center [1025, 312] width 465 height 28
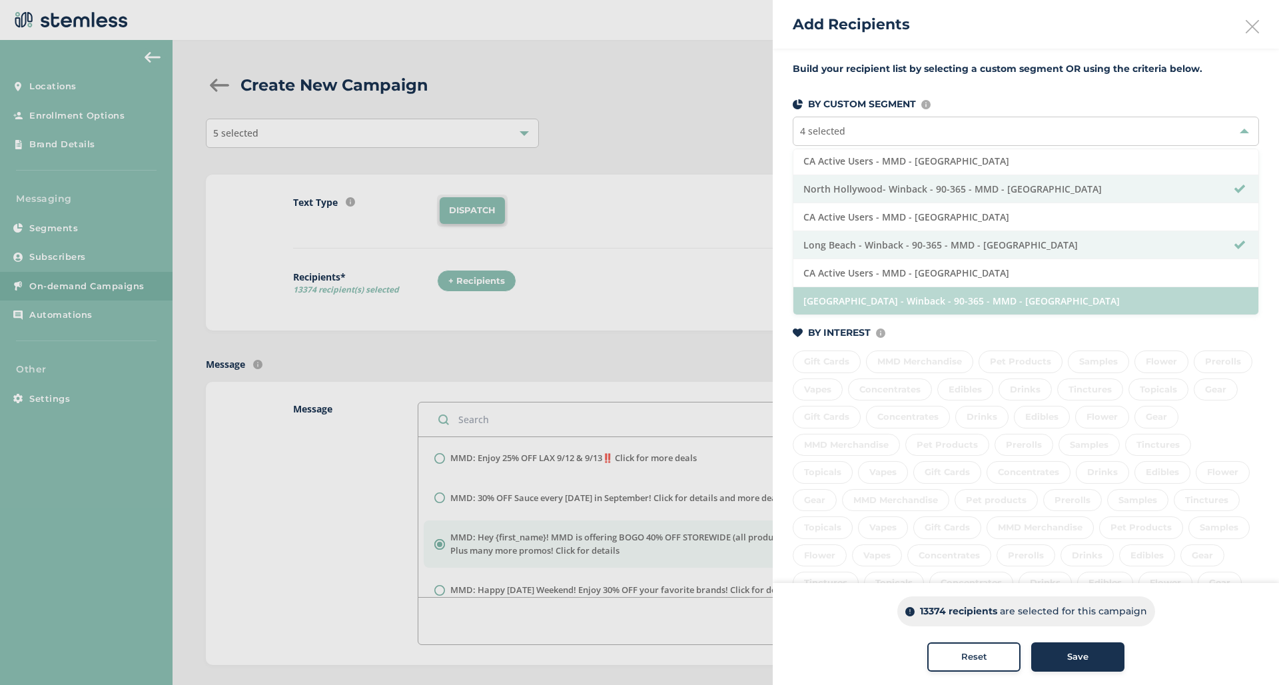
scroll to position [198, 0]
click at [1094, 300] on li "Redwood City - Winback - 90-365 - MMD - Redwood City" at bounding box center [1025, 300] width 465 height 27
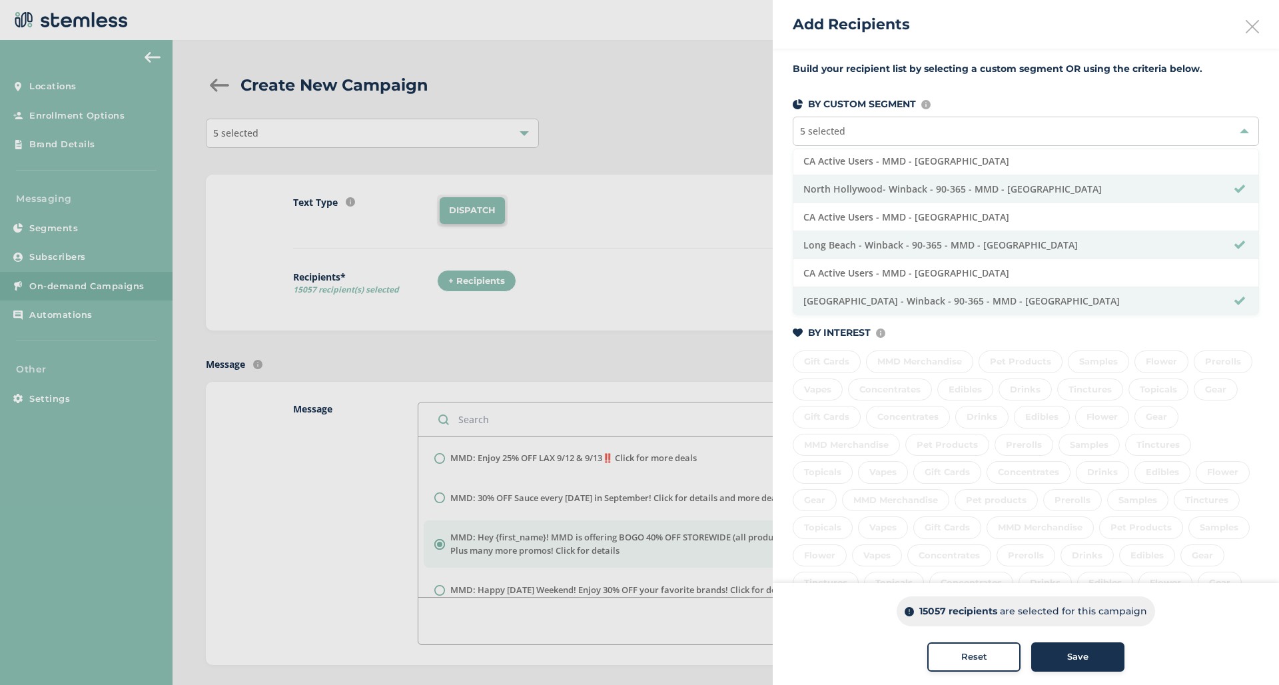
click at [1077, 665] on button "Save" at bounding box center [1077, 656] width 93 height 29
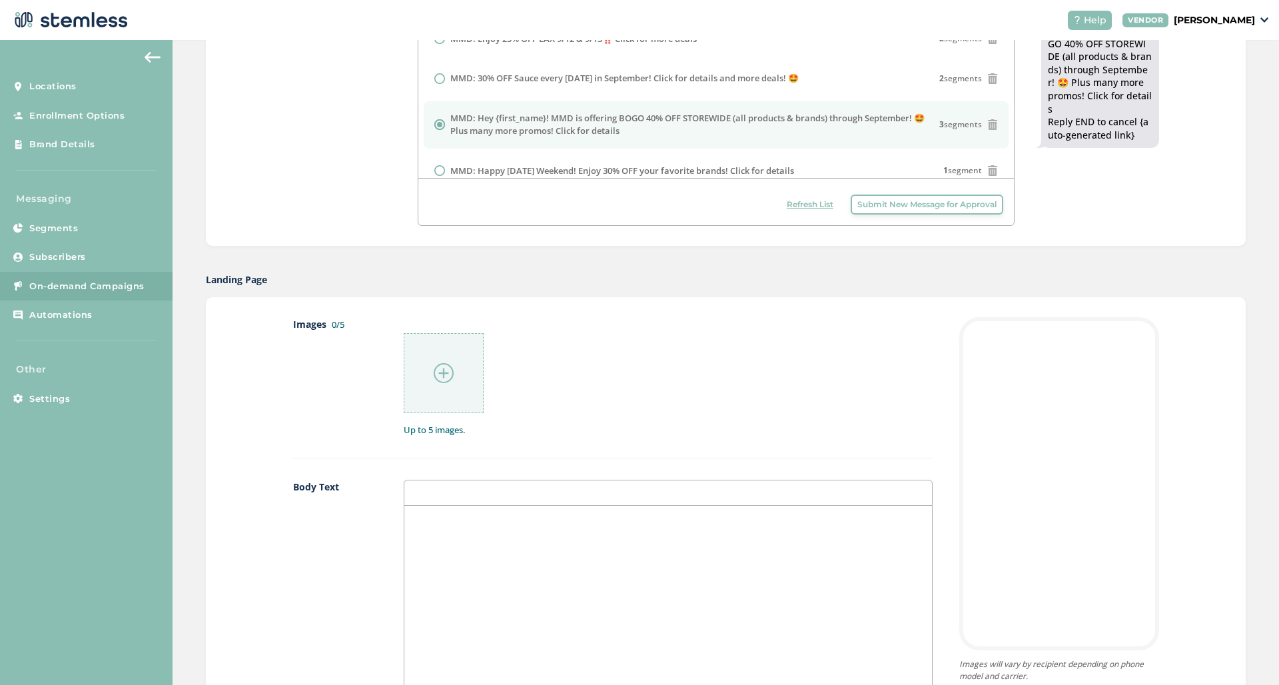
scroll to position [494, 0]
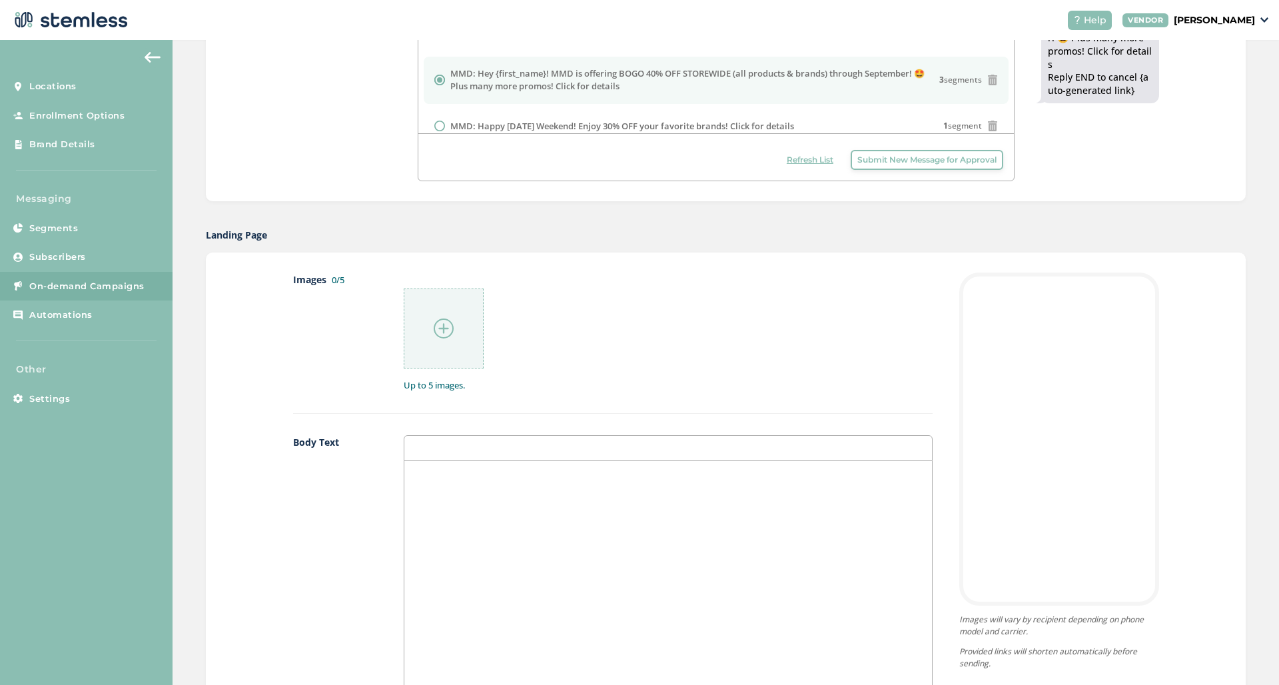
click at [444, 320] on img at bounding box center [444, 328] width 20 height 20
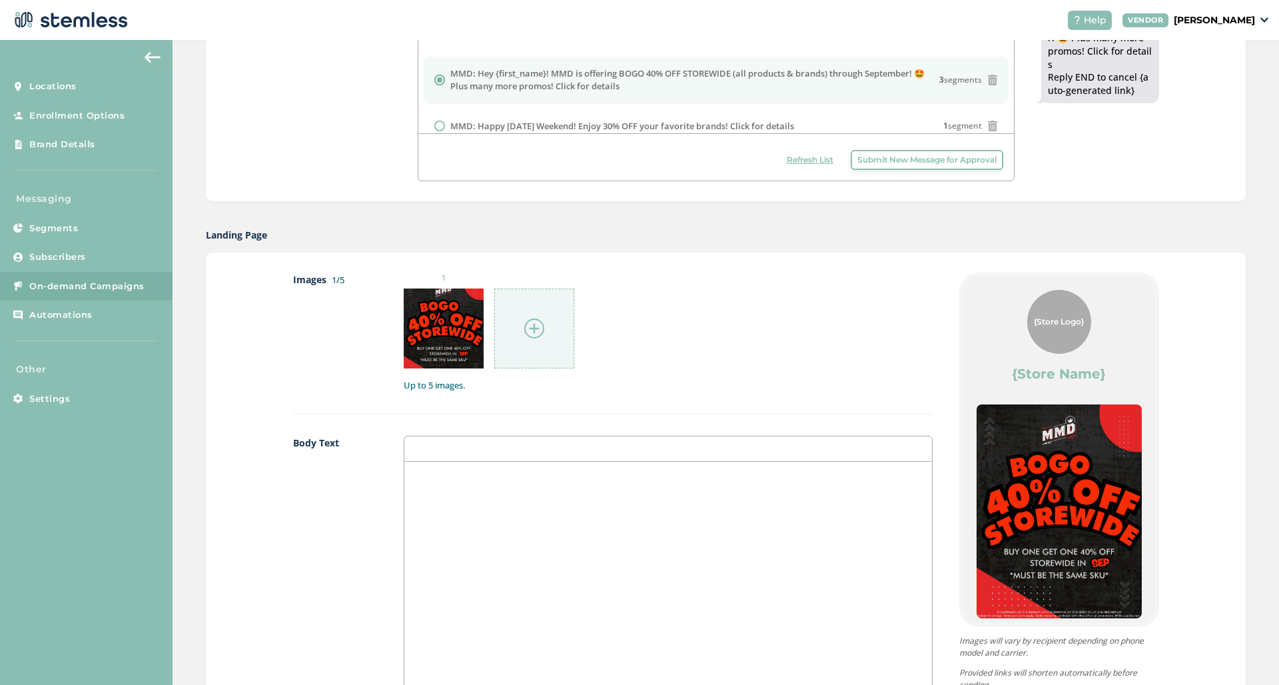
click at [530, 328] on img at bounding box center [534, 328] width 20 height 20
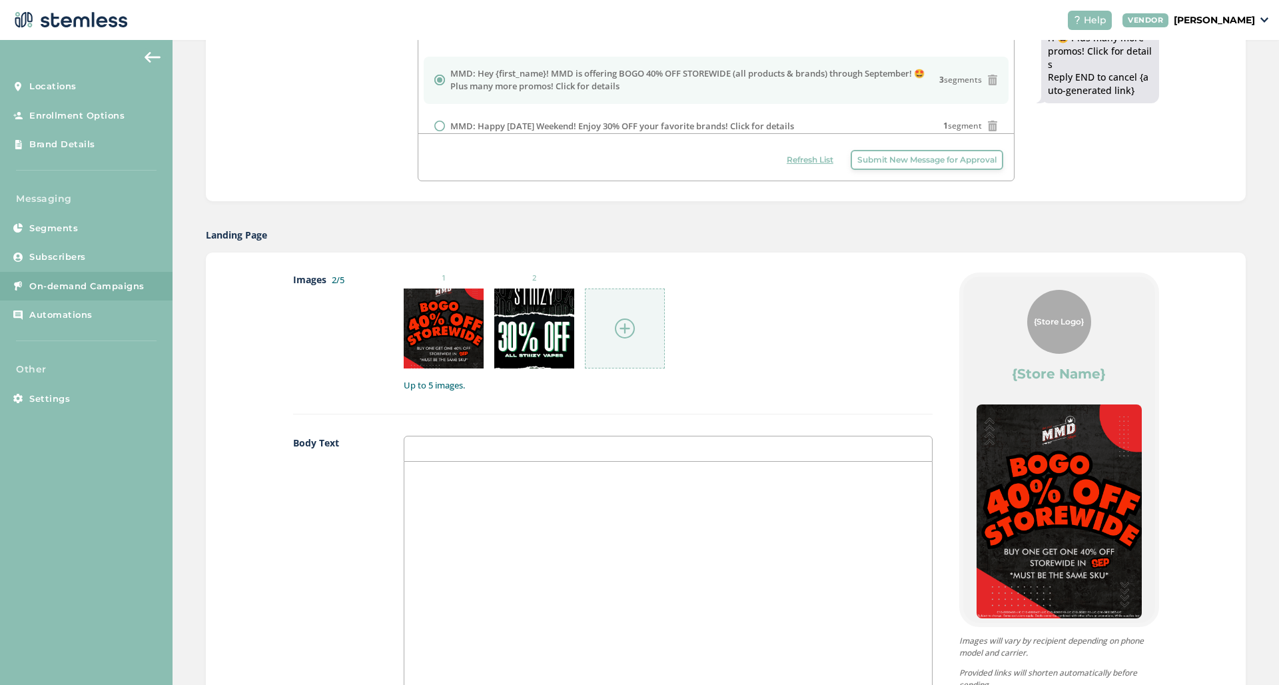
click at [629, 326] on img at bounding box center [625, 328] width 20 height 20
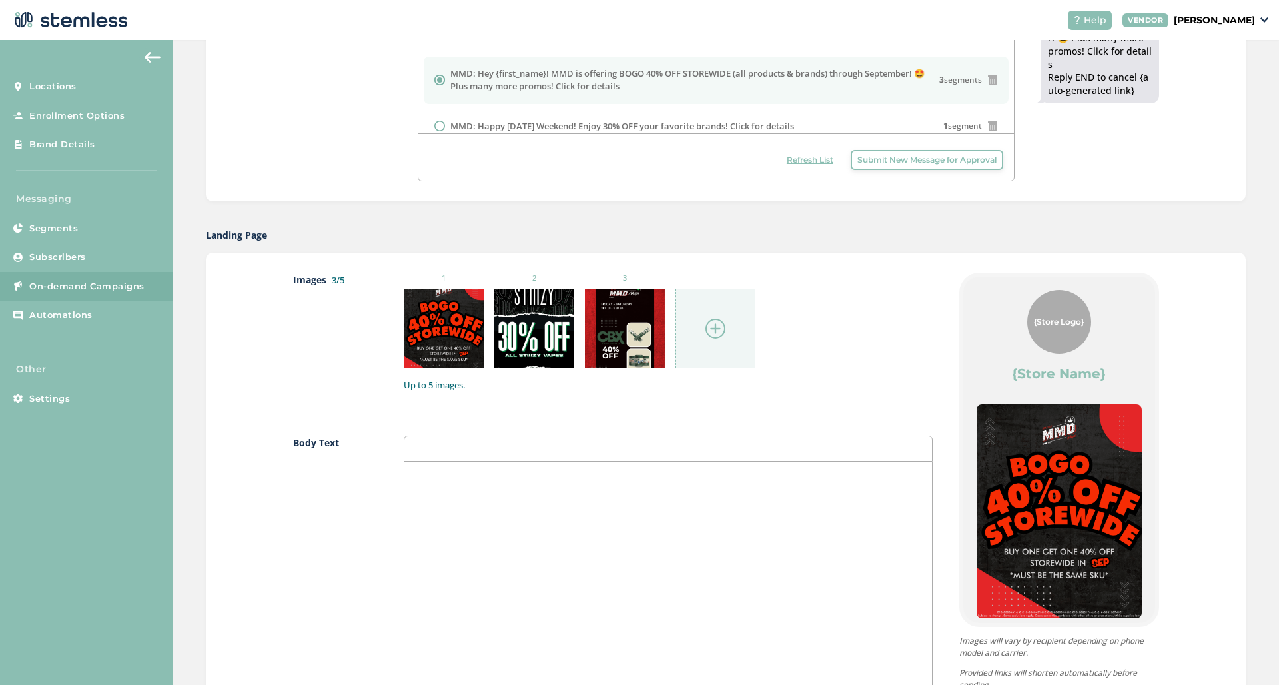
click at [719, 322] on img at bounding box center [715, 328] width 20 height 20
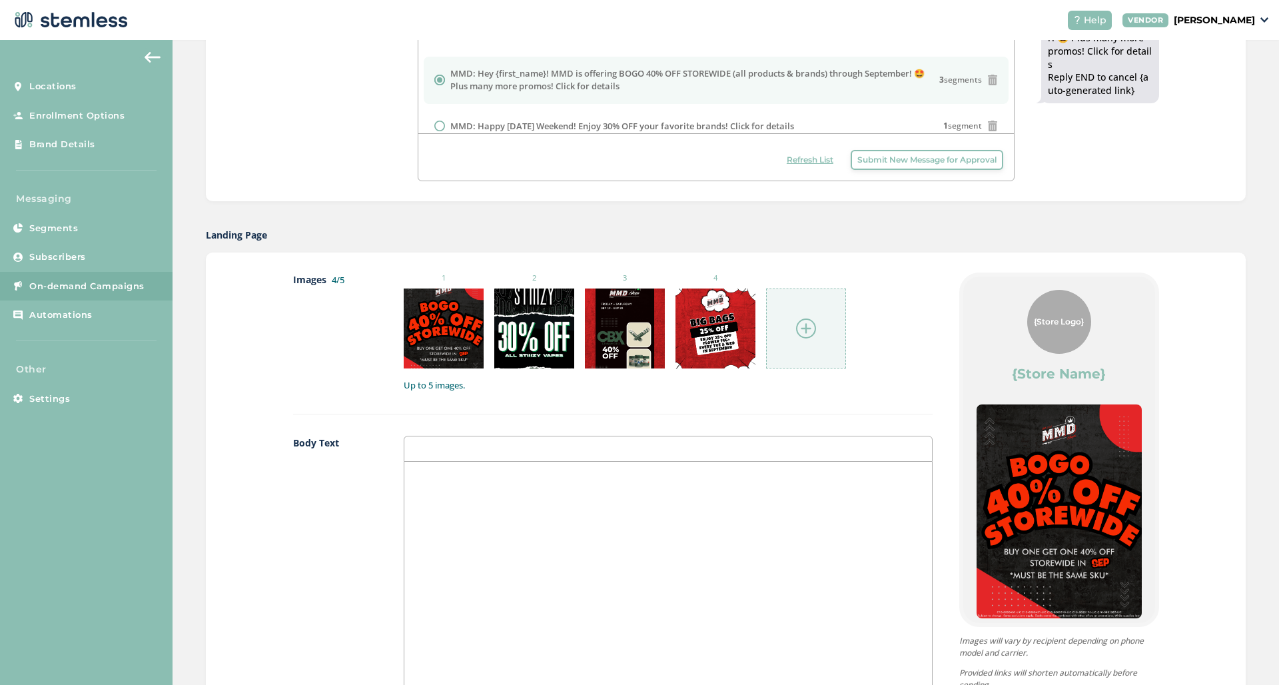
click at [813, 326] on img at bounding box center [806, 328] width 20 height 20
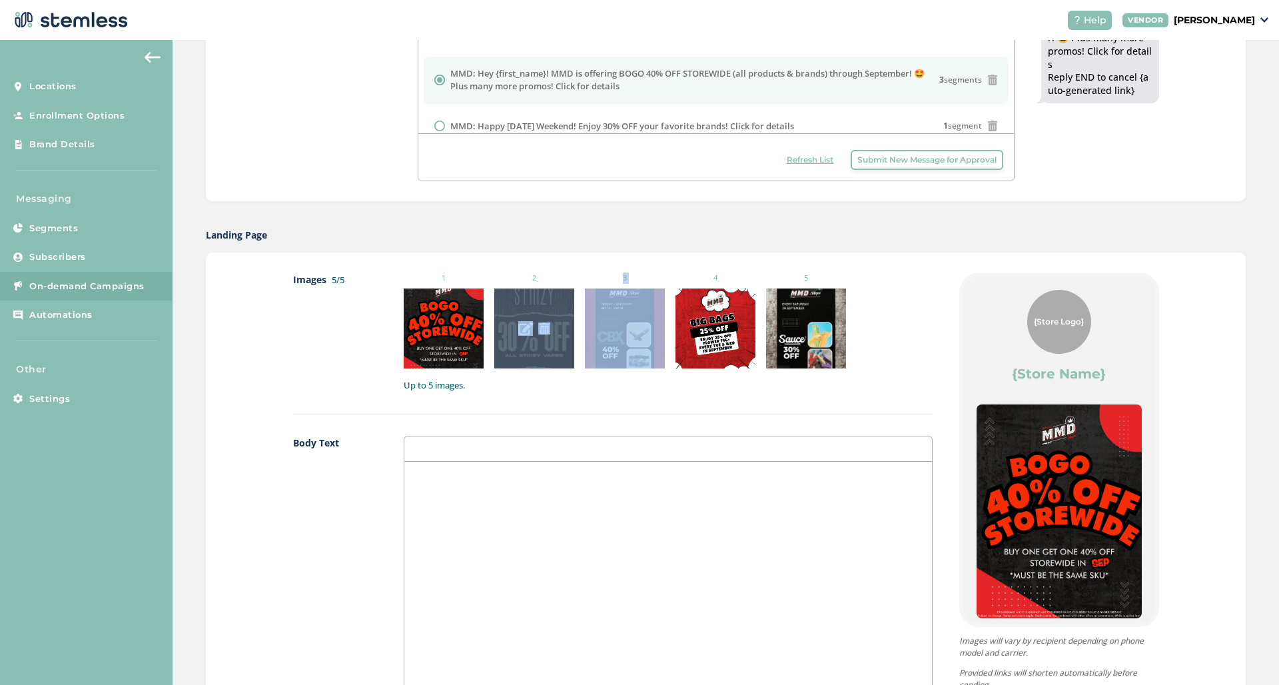
drag, startPoint x: 623, startPoint y: 308, endPoint x: 558, endPoint y: 318, distance: 65.4
click at [558, 318] on ul "1 2 3 4 5" at bounding box center [625, 320] width 442 height 97
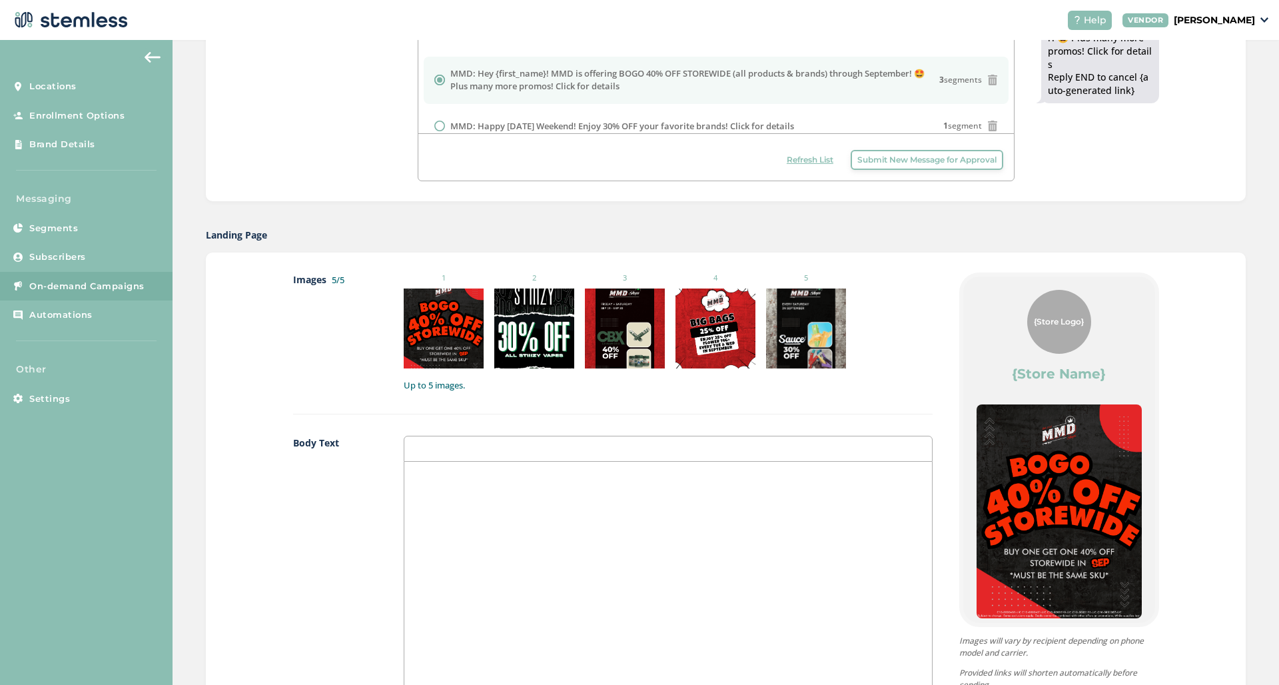
click at [540, 493] on div at bounding box center [667, 595] width 527 height 266
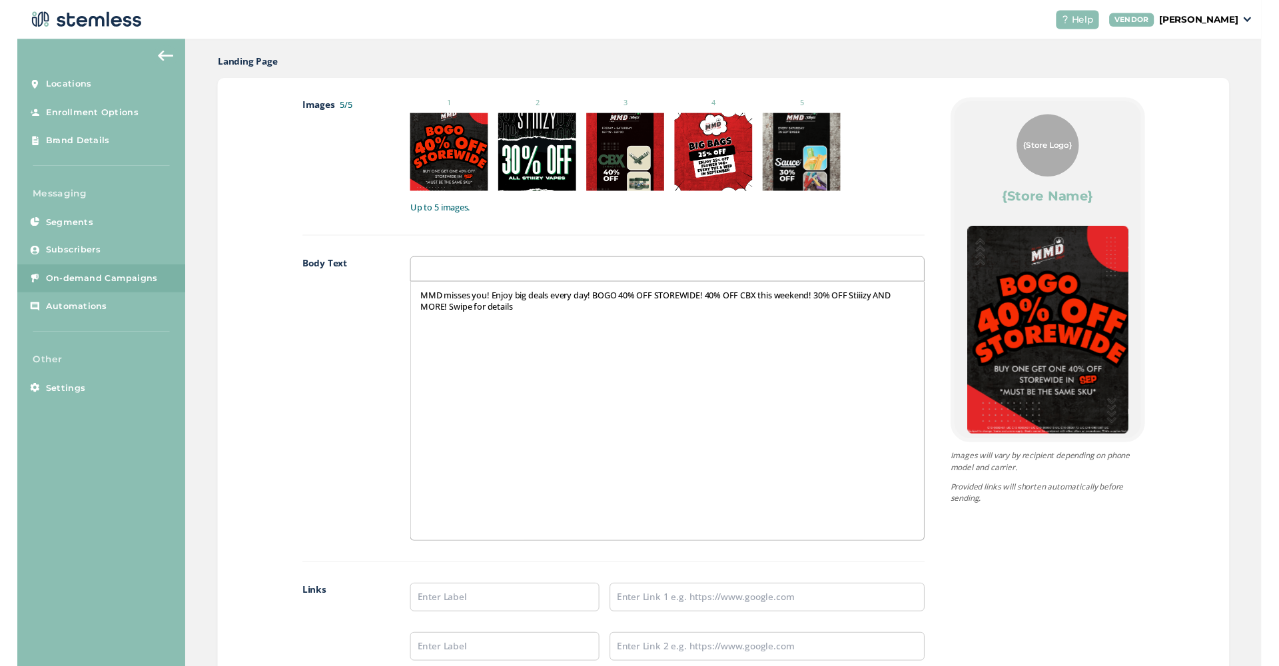
scroll to position [743, 0]
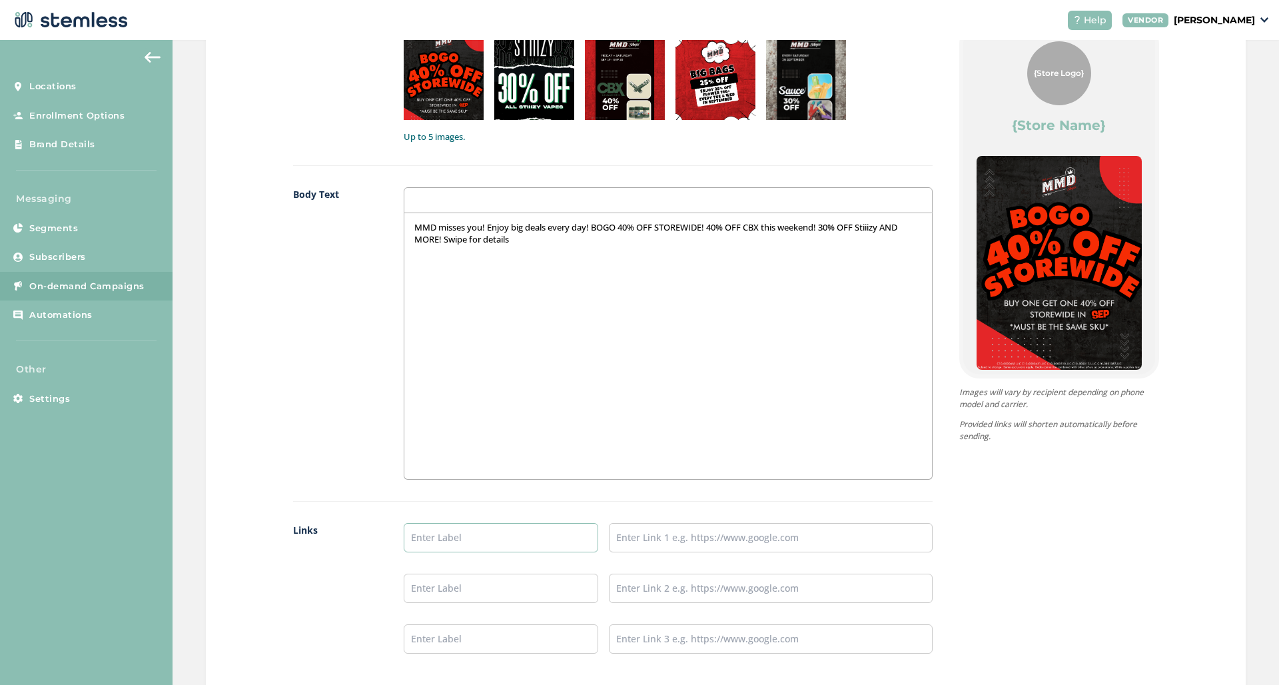
click at [512, 541] on input "text" at bounding box center [501, 537] width 194 height 29
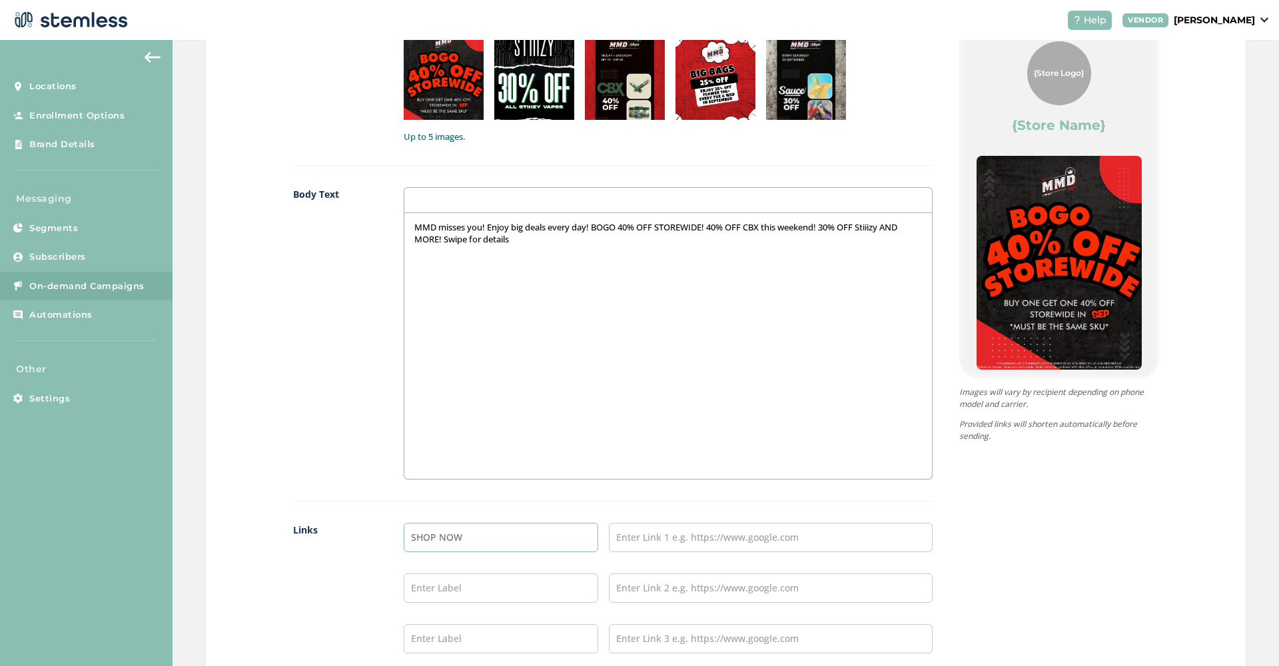
type input "SHOP NOW"
click at [653, 537] on input "text" at bounding box center [771, 537] width 324 height 29
paste input "https://mmdshops.com"
type input "https://mmdshops.com"
drag, startPoint x: 1106, startPoint y: 504, endPoint x: 1058, endPoint y: 493, distance: 49.9
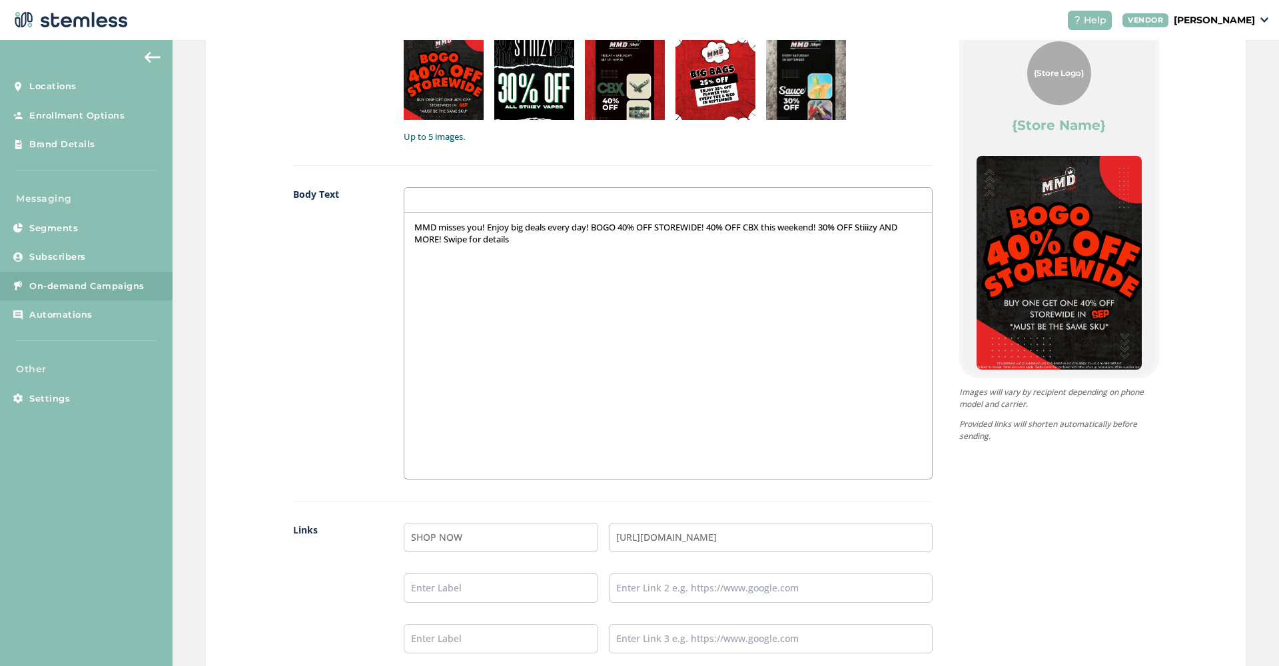
click at [1105, 504] on div "{Store Logo} {Store Name} MMD misses you! Enjoy big deals every day! BOGO 40% O…" at bounding box center [1045, 349] width 226 height 651
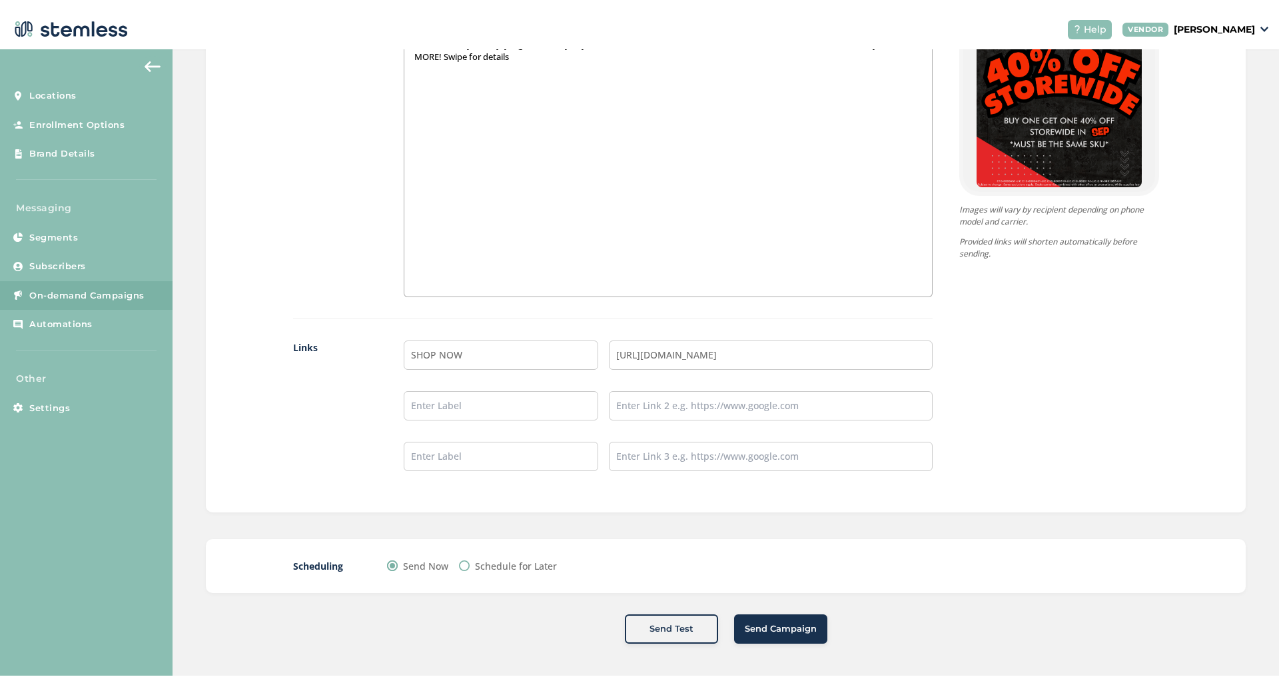
scroll to position [934, 0]
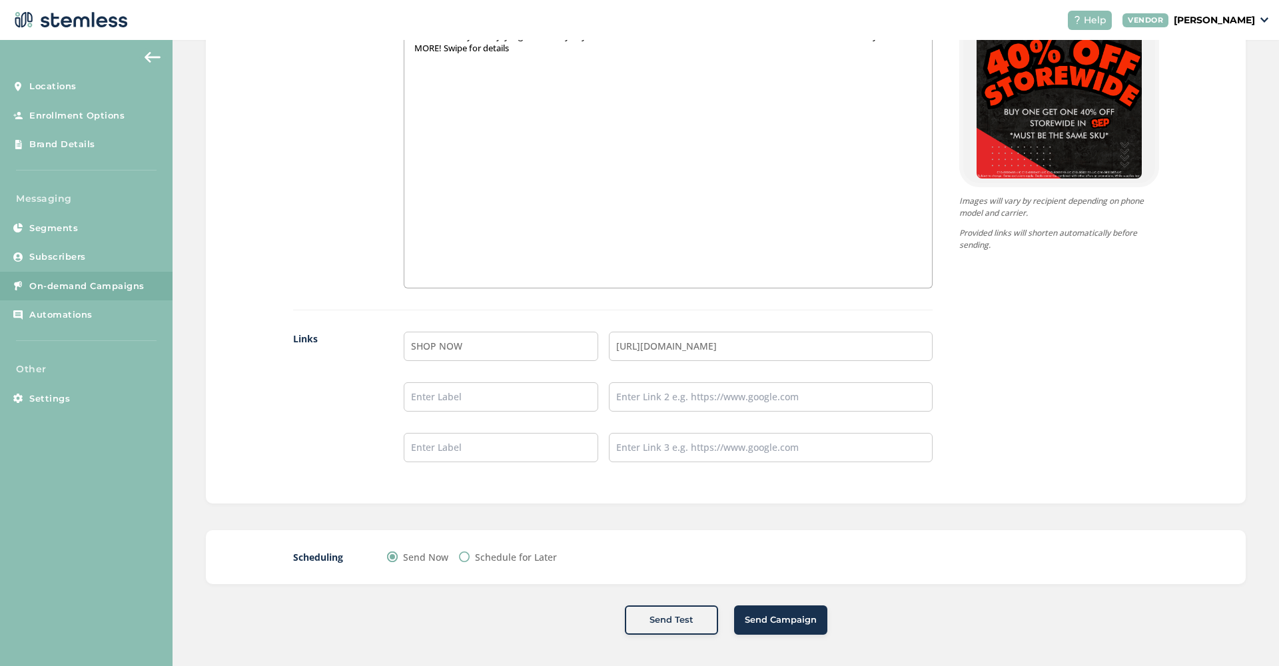
click at [799, 617] on span "Send Campaign" at bounding box center [781, 619] width 72 height 13
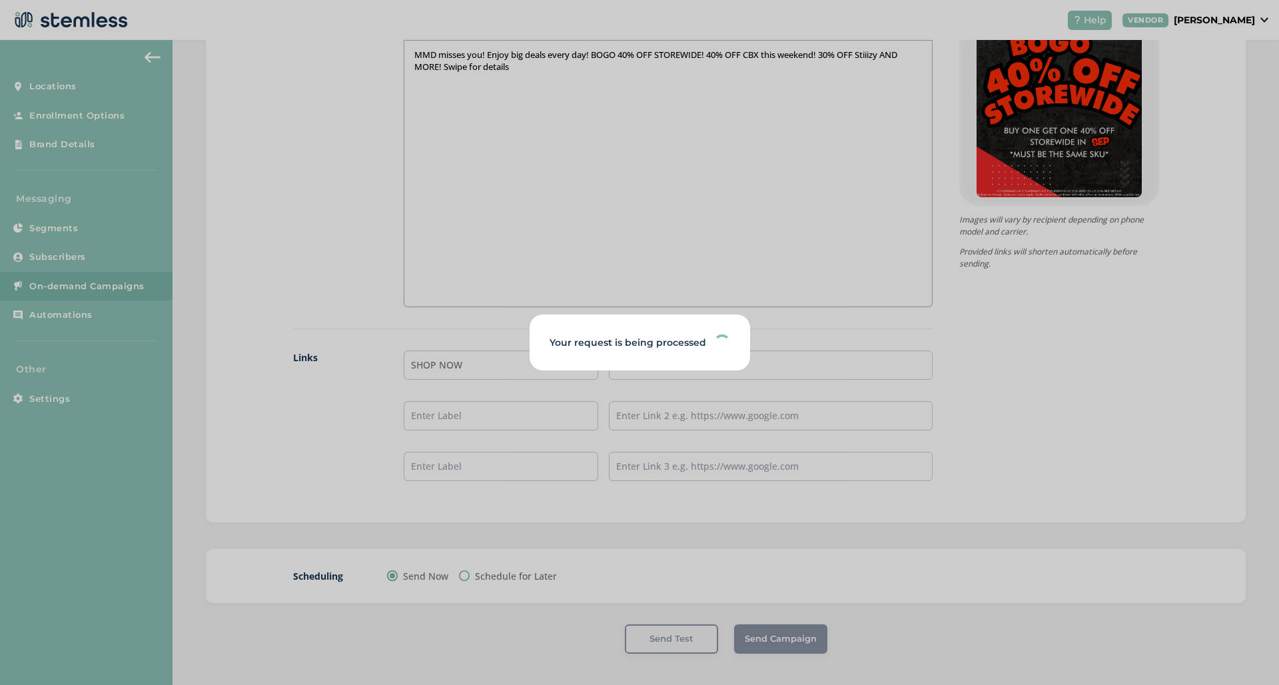
scroll to position [0, 0]
